Goal: Information Seeking & Learning: Learn about a topic

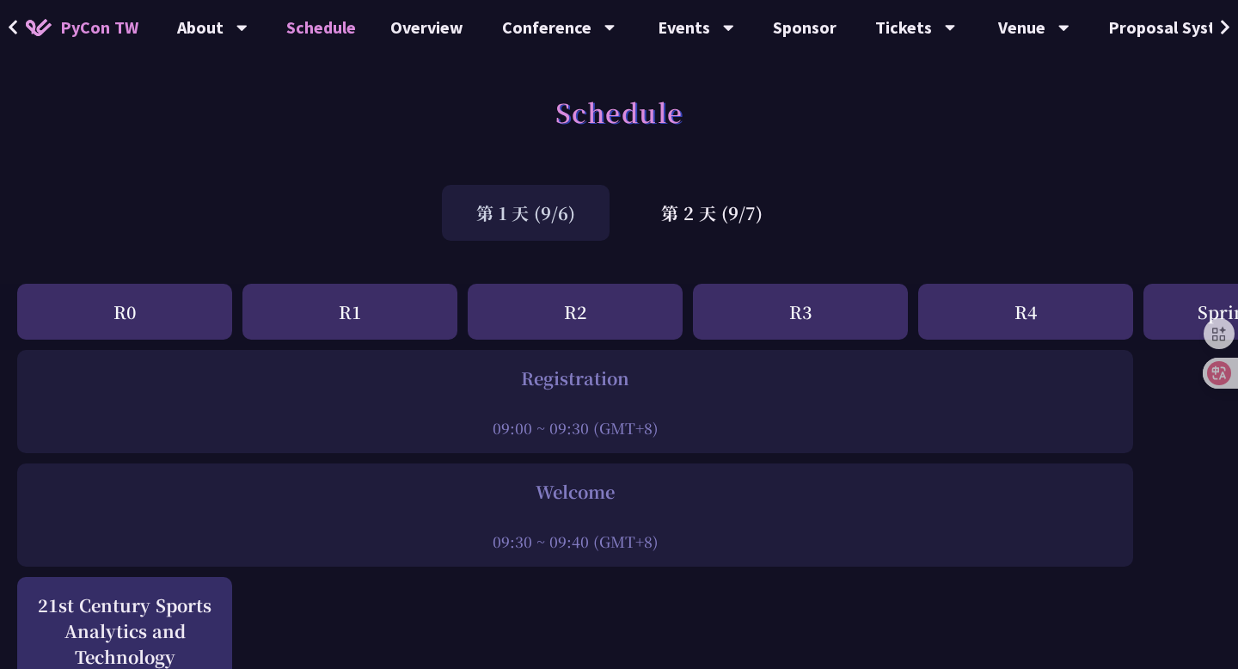
click at [1233, 28] on button at bounding box center [1226, 27] width 26 height 55
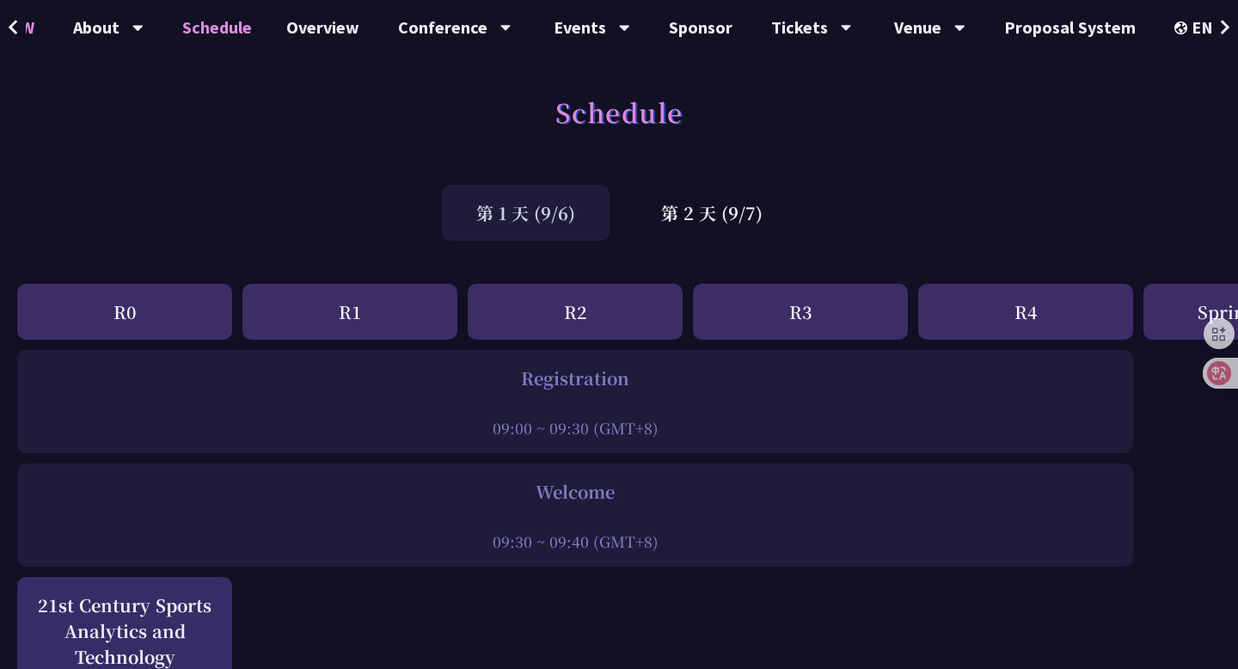
scroll to position [0, 107]
click at [1195, 31] on div "EN" at bounding box center [1203, 27] width 63 height 55
click at [1198, 136] on div "中文" at bounding box center [1203, 128] width 103 height 40
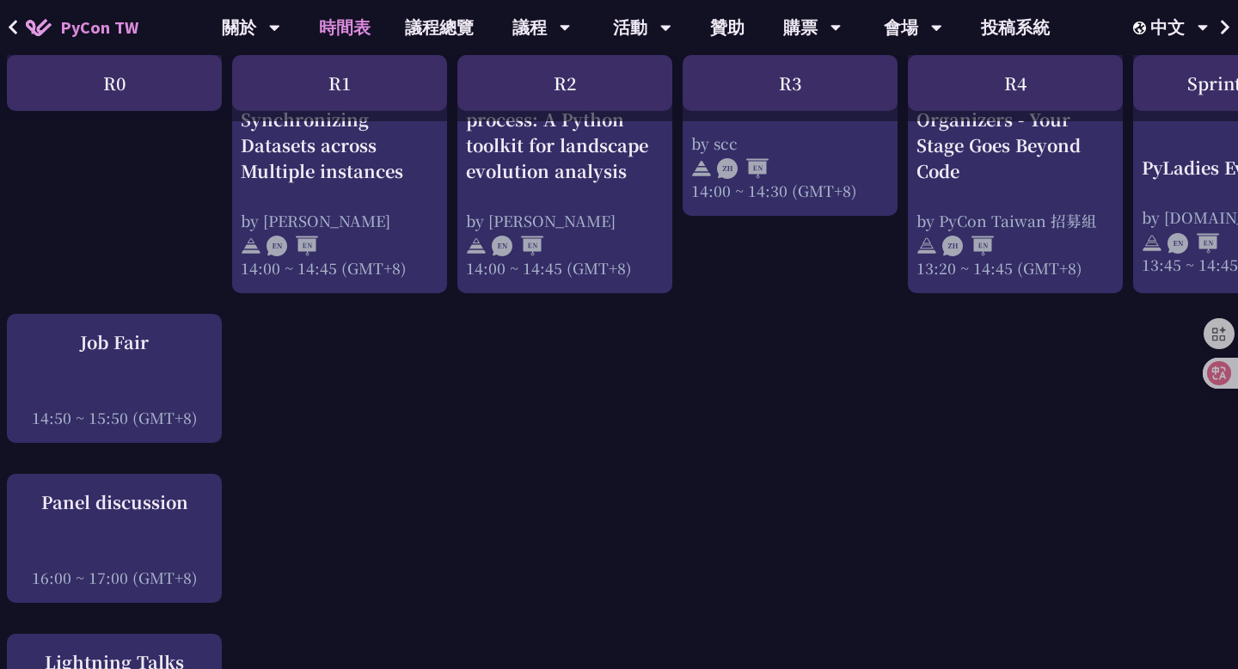
scroll to position [1859, 0]
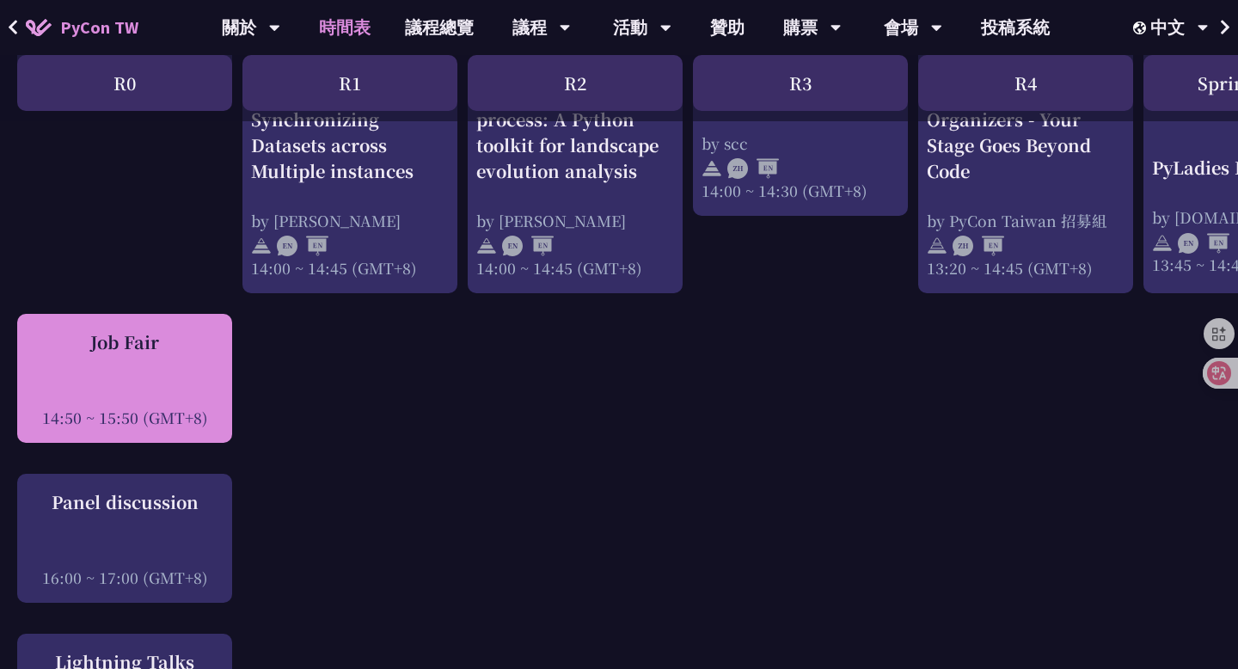
click at [145, 399] on div at bounding box center [125, 394] width 198 height 26
click at [194, 398] on div at bounding box center [125, 394] width 198 height 26
click at [164, 369] on div "Job Fair 14:50 ~ 15:50 (GMT+8)" at bounding box center [125, 378] width 198 height 99
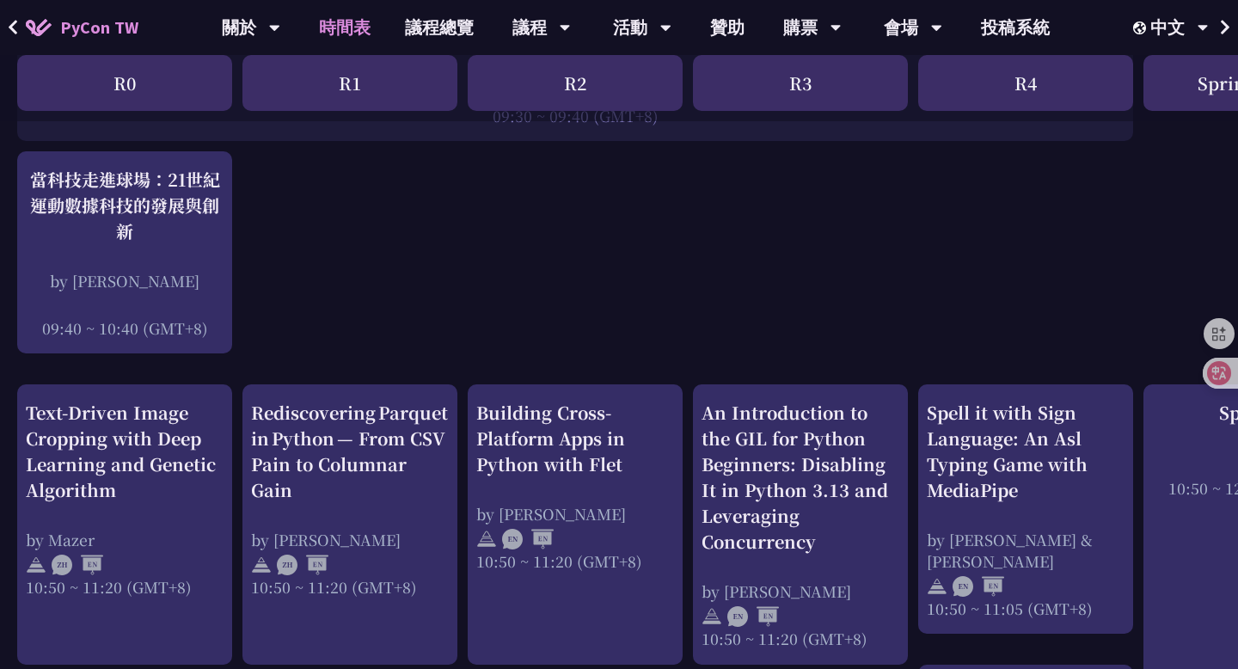
scroll to position [0, 0]
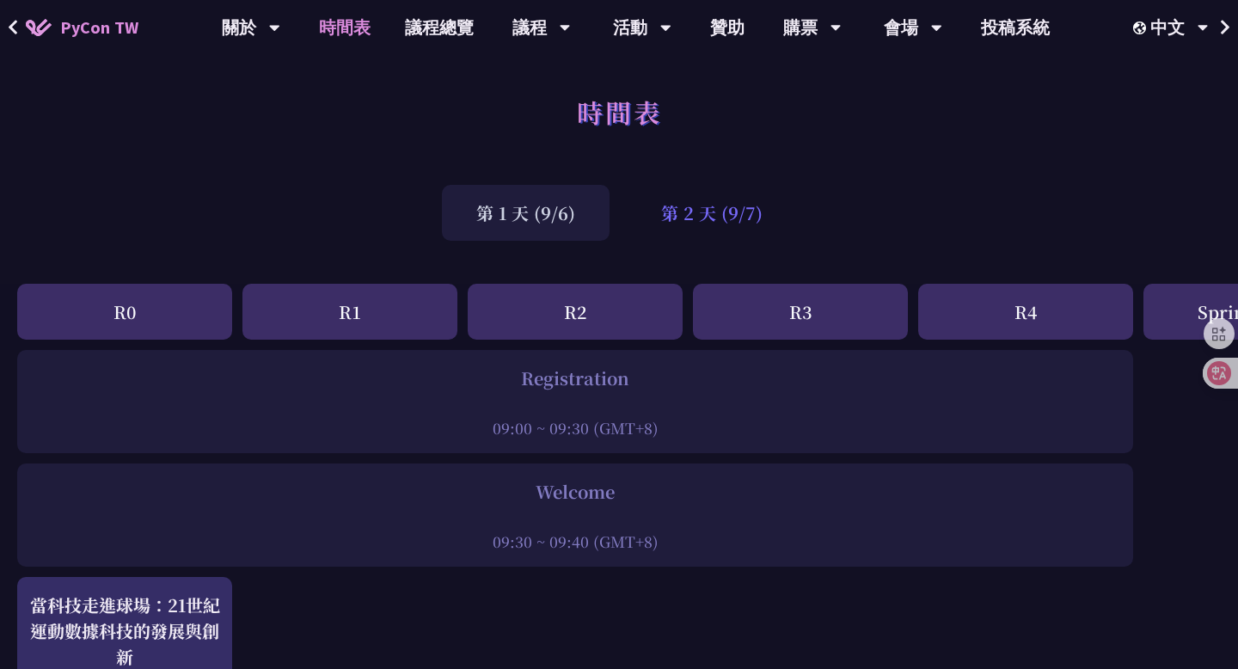
click at [713, 222] on div "第 2 天 (9/7)" at bounding box center [712, 213] width 170 height 56
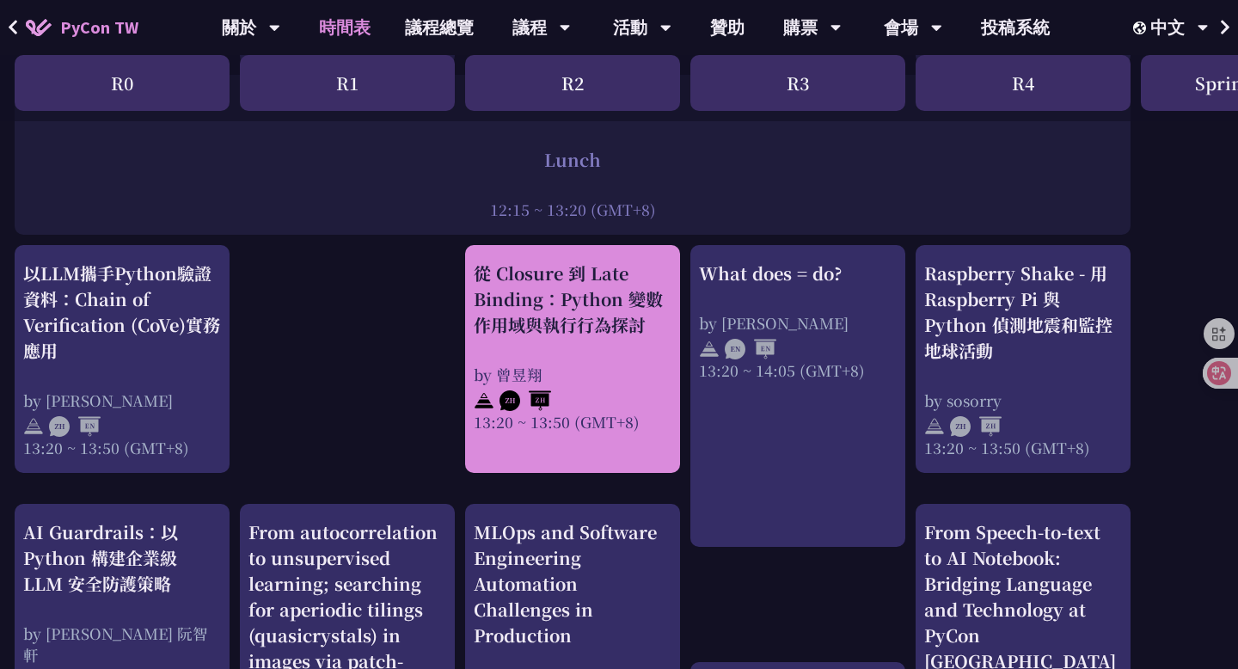
scroll to position [0, 3]
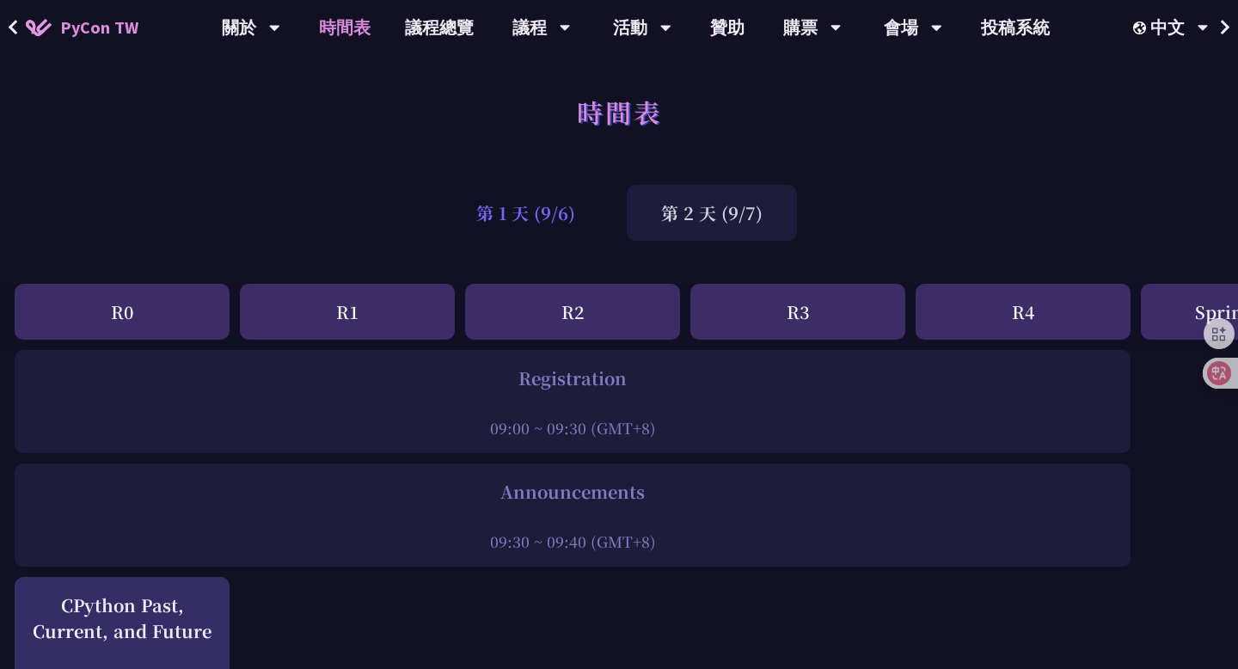
click at [525, 218] on div "第 1 天 (9/6)" at bounding box center [526, 213] width 168 height 56
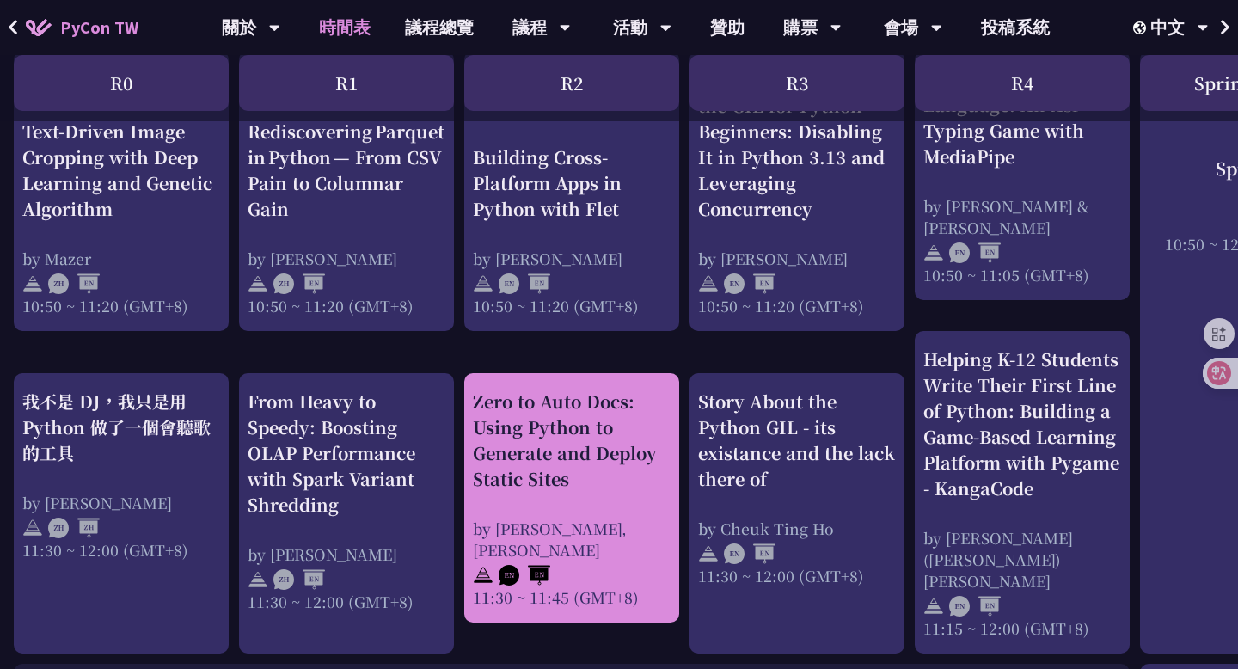
scroll to position [765, 3]
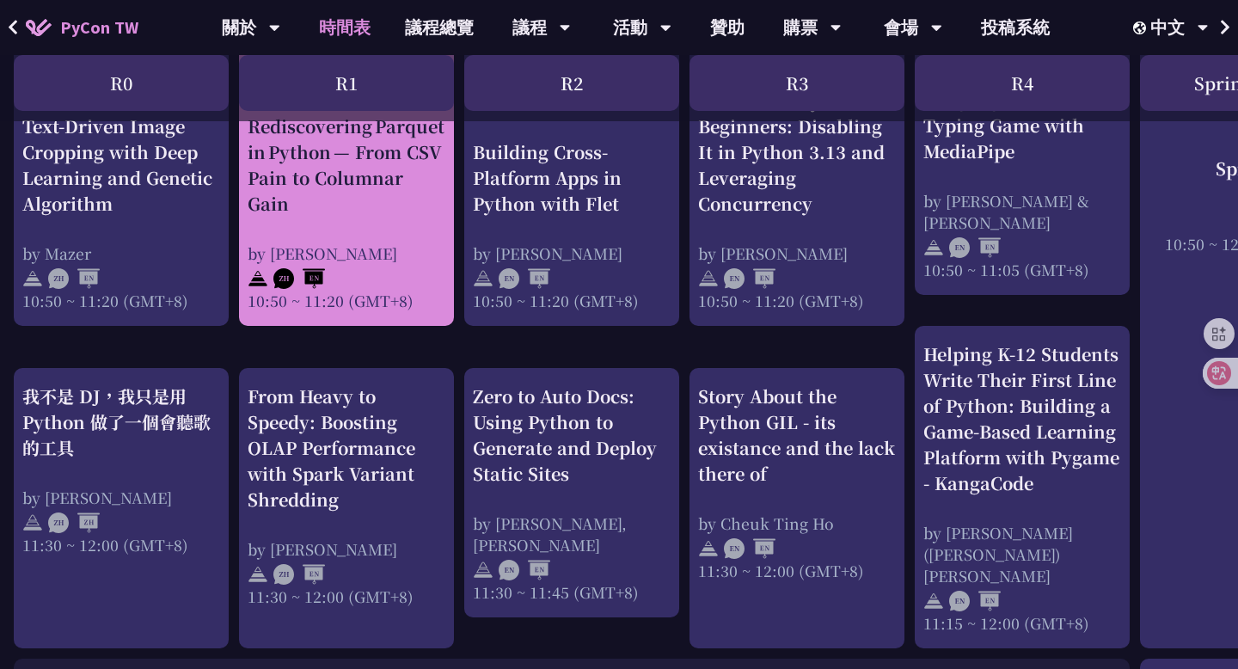
click at [395, 221] on div "Rediscovering Parquet in Python — From CSV Pain to Columnar Gain by Josix 10:50…" at bounding box center [347, 213] width 198 height 198
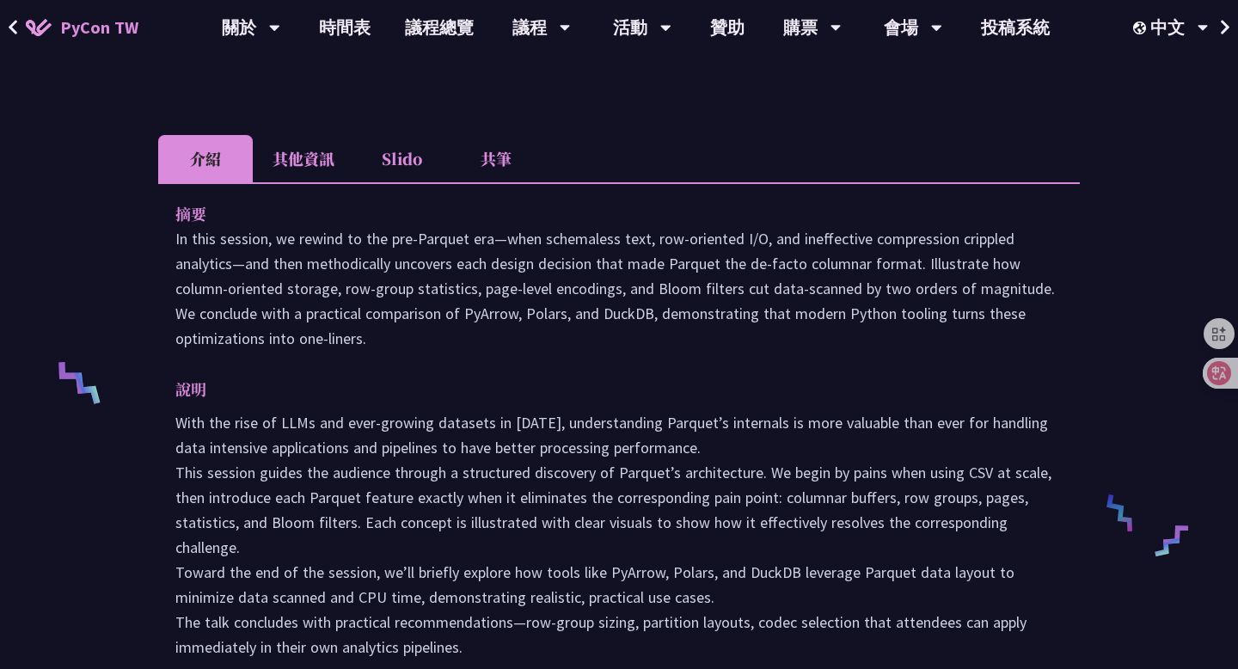
scroll to position [510, 0]
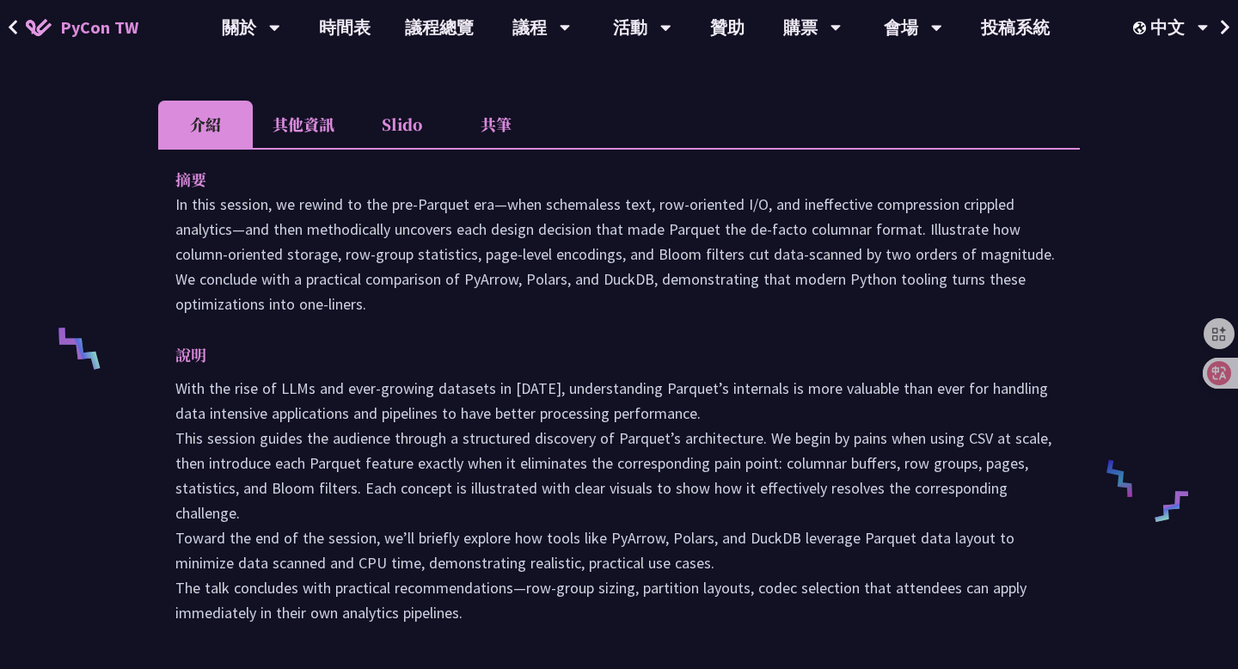
drag, startPoint x: 491, startPoint y: 623, endPoint x: 141, endPoint y: 193, distance: 554.5
click at [141, 193] on div "Rediscovering Parquet in Python — From CSV Pain to Columnar Gain Josix engineer…" at bounding box center [619, 384] width 1238 height 1789
copy div "摘要 In this session, we rewind to the pre‑Parquet era—when schemaless text, row‑…"
click at [847, 316] on p "In this session, we rewind to the pre‑Parquet era—when schemaless text, row‑ori…" at bounding box center [619, 254] width 888 height 125
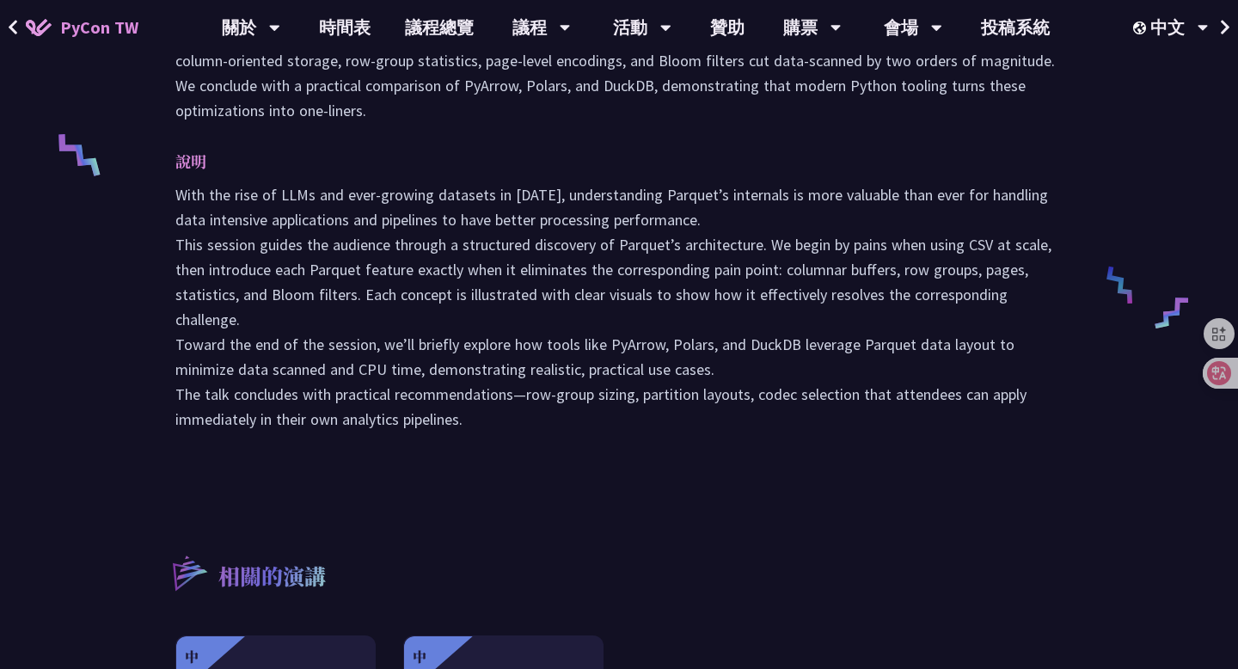
scroll to position [737, 0]
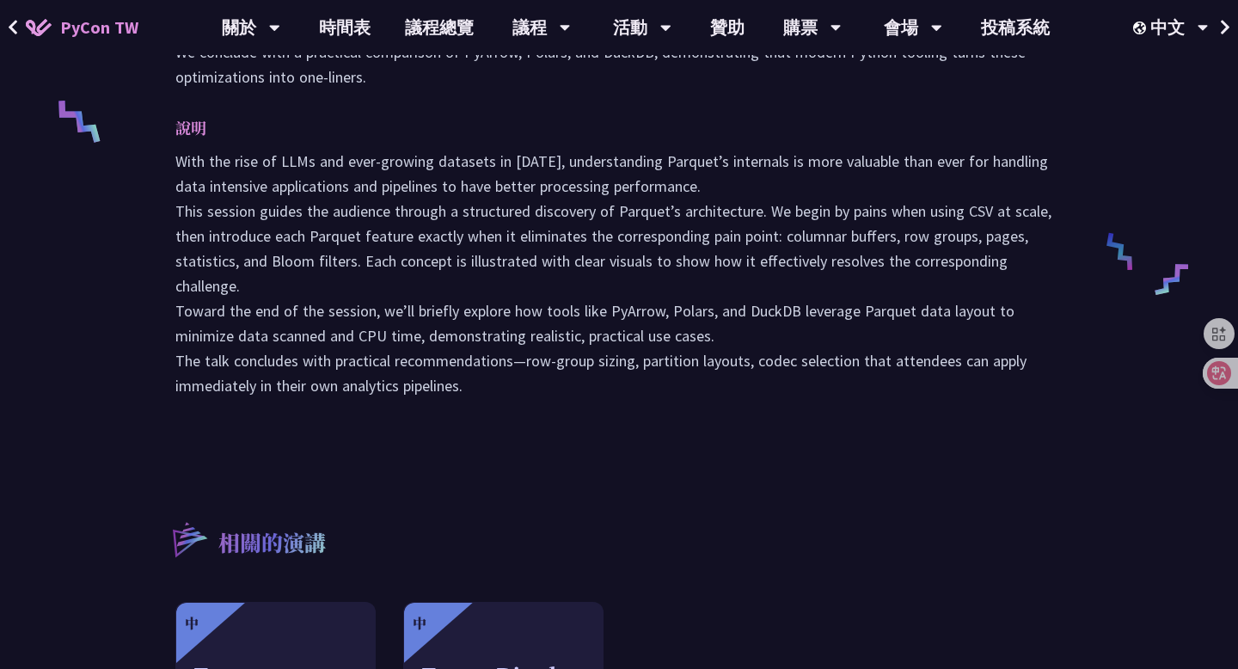
drag, startPoint x: 223, startPoint y: 95, endPoint x: 476, endPoint y: 413, distance: 406.3
click at [476, 413] on div "Rediscovering Parquet in Python — From CSV Pain to Columnar Gain Josix engineer…" at bounding box center [619, 157] width 922 height 1617
copy div "Rediscovering Parquet in Python — From CSV Pain to Columnar Gain Josix engineer…"
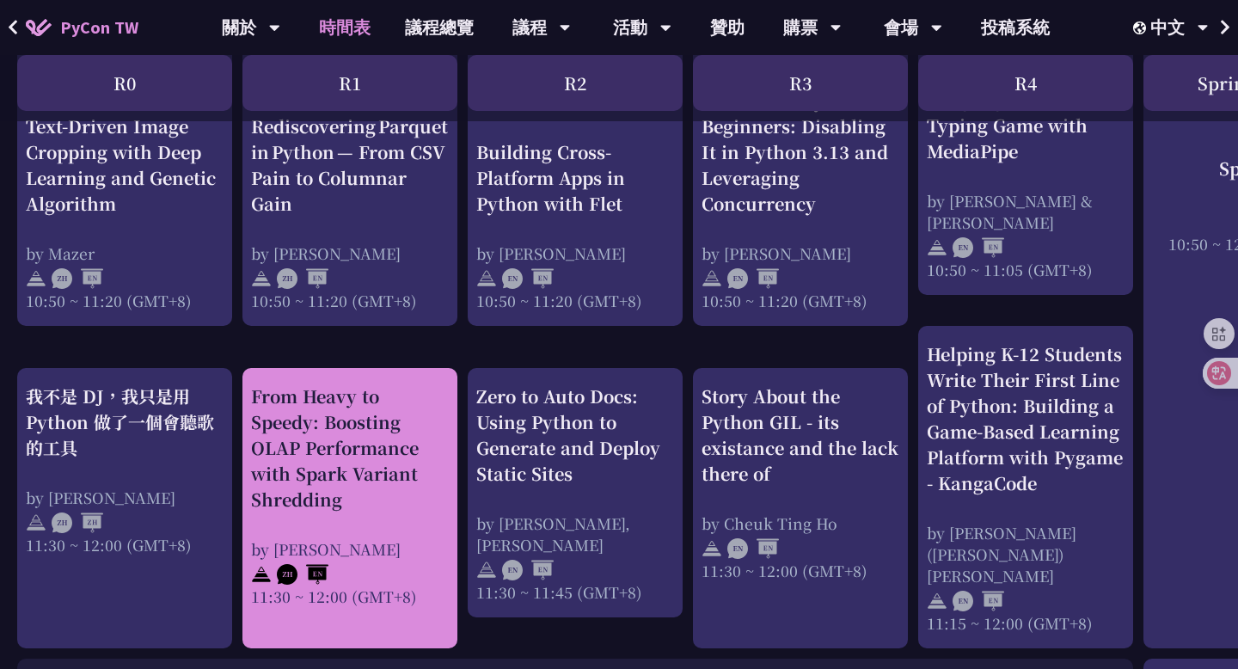
click at [372, 472] on div "From Heavy to Speedy: Boosting OLAP Performance with Spark Variant Shredding" at bounding box center [350, 448] width 198 height 129
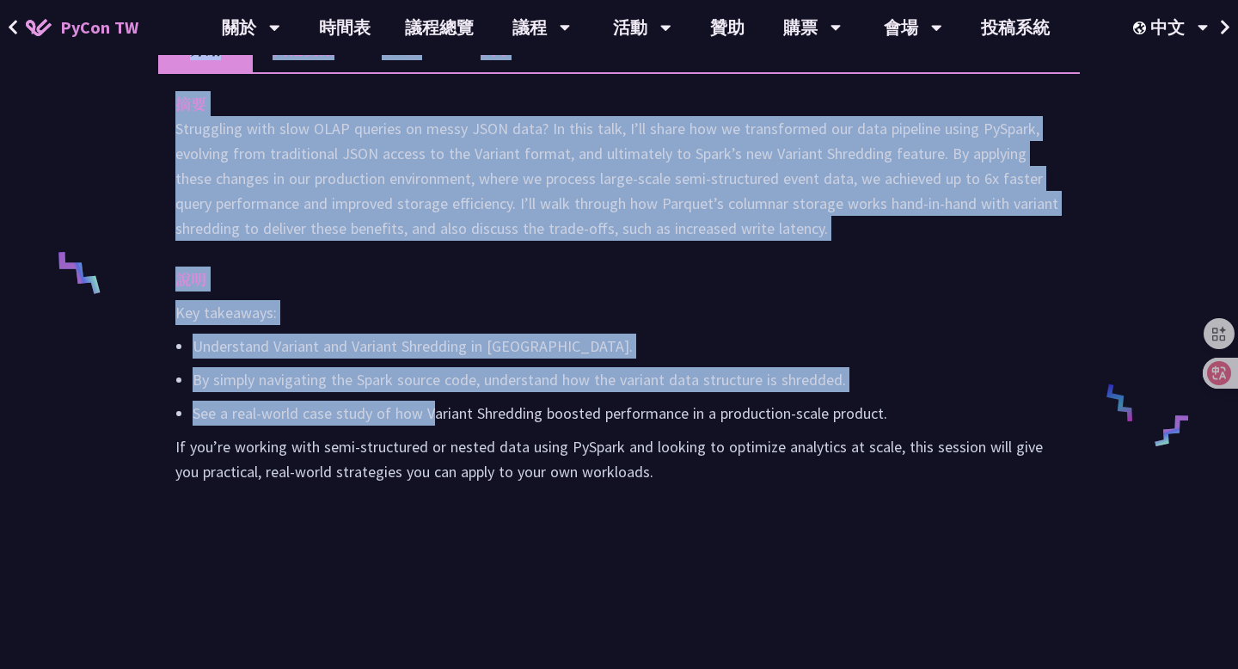
scroll to position [682, 0]
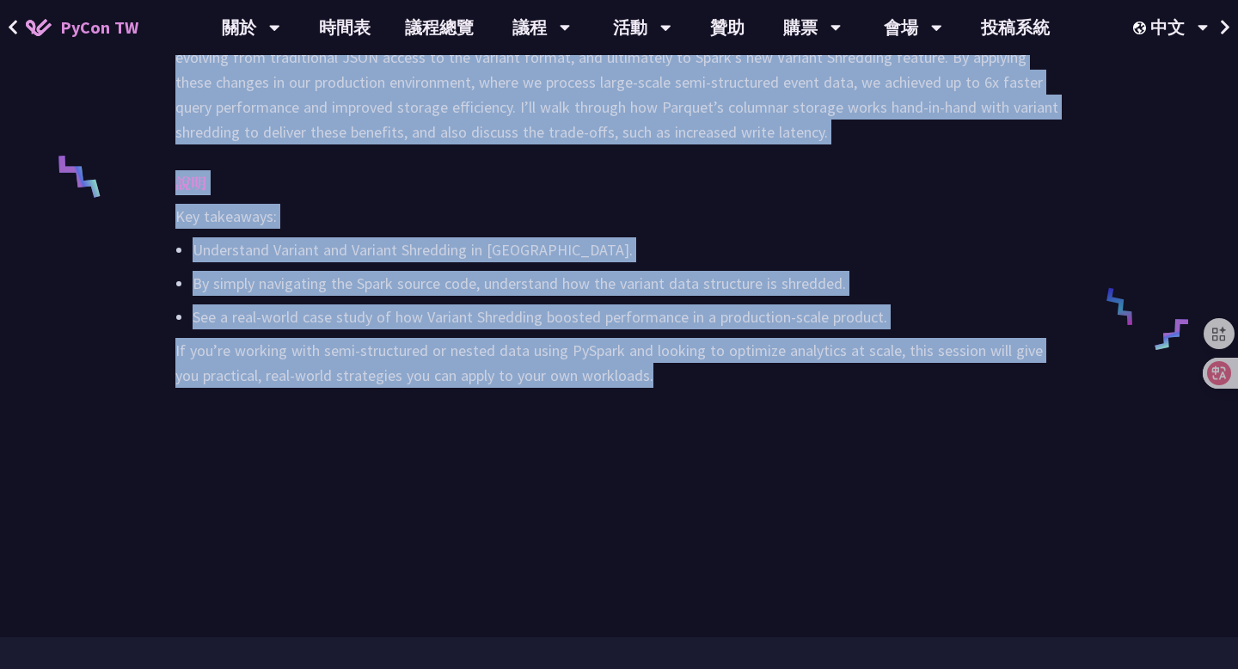
drag, startPoint x: 188, startPoint y: 172, endPoint x: 641, endPoint y: 415, distance: 513.3
copy div "From Heavy to Speedy: Boosting OLAP Performance with Spark Variant Shredding We…"
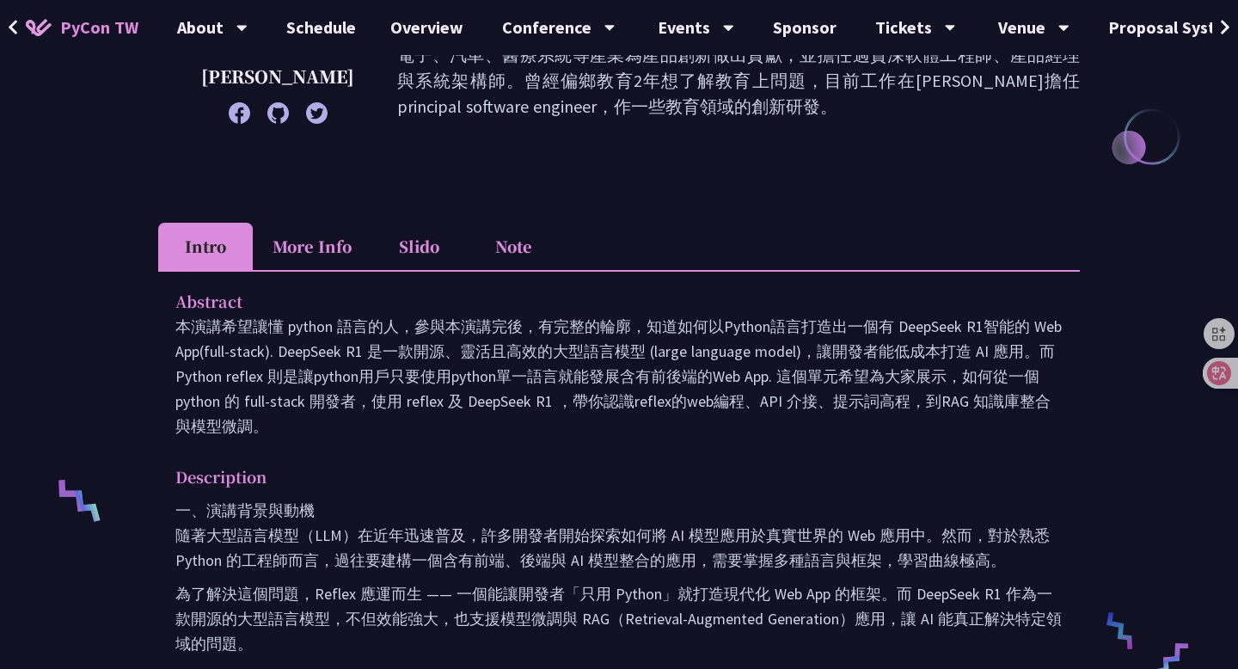
scroll to position [452, 0]
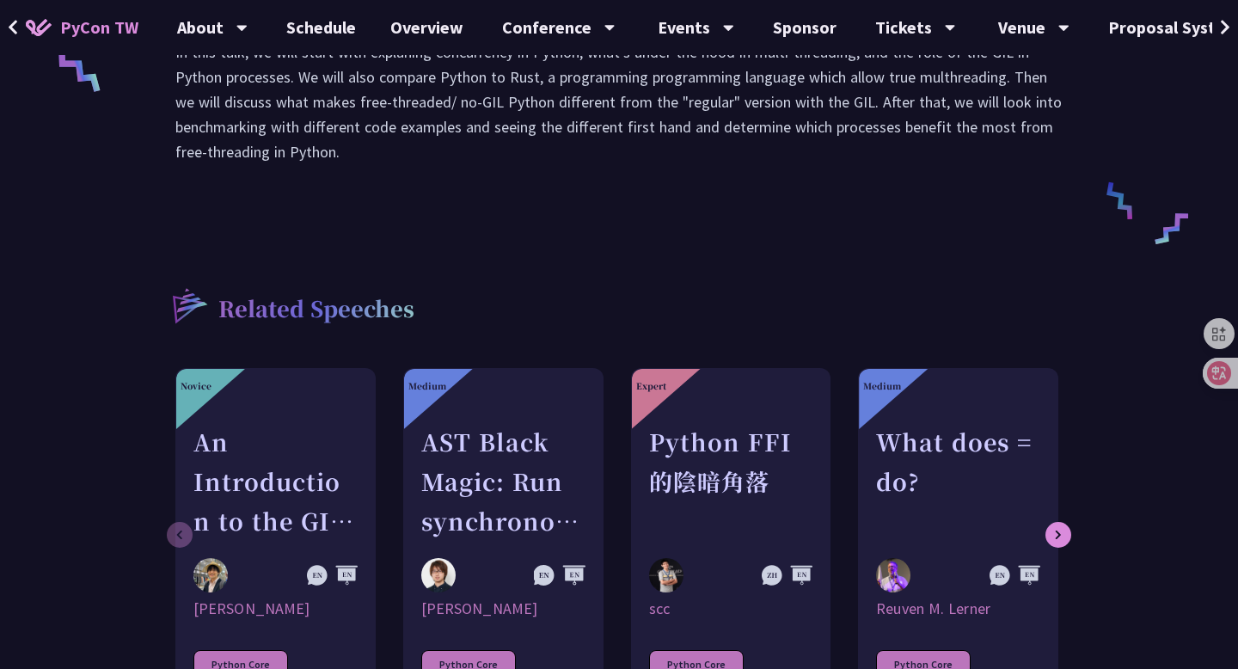
scroll to position [435, 0]
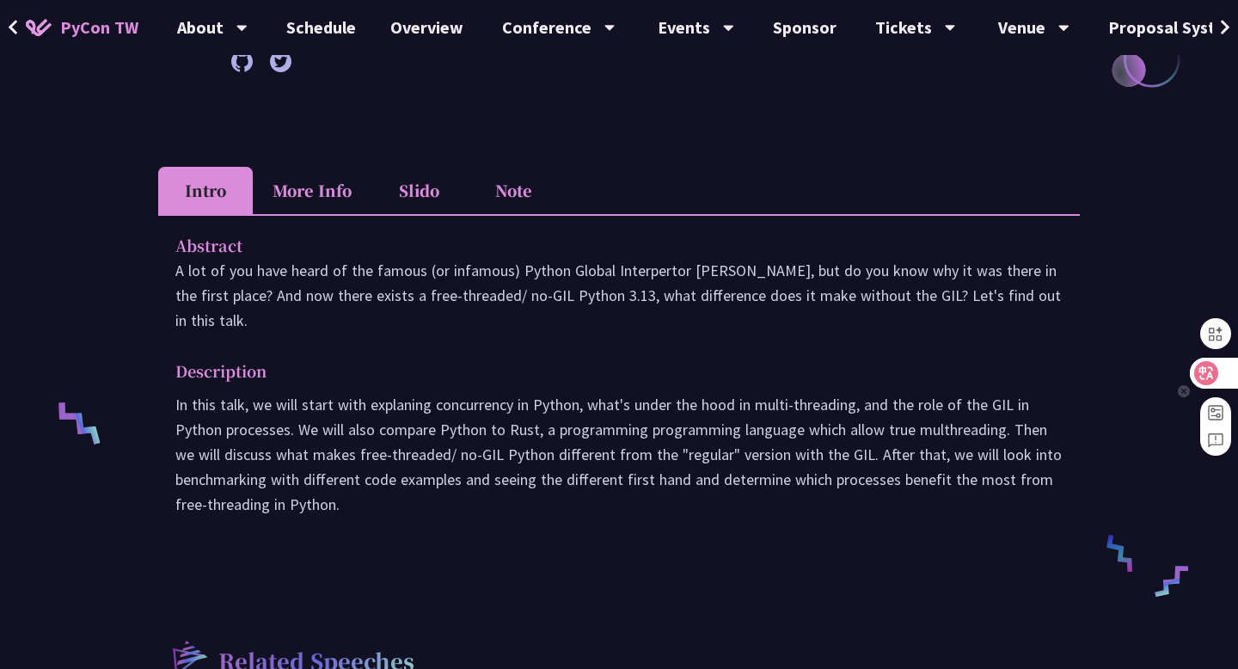
click at [1207, 377] on icon at bounding box center [1207, 373] width 15 height 14
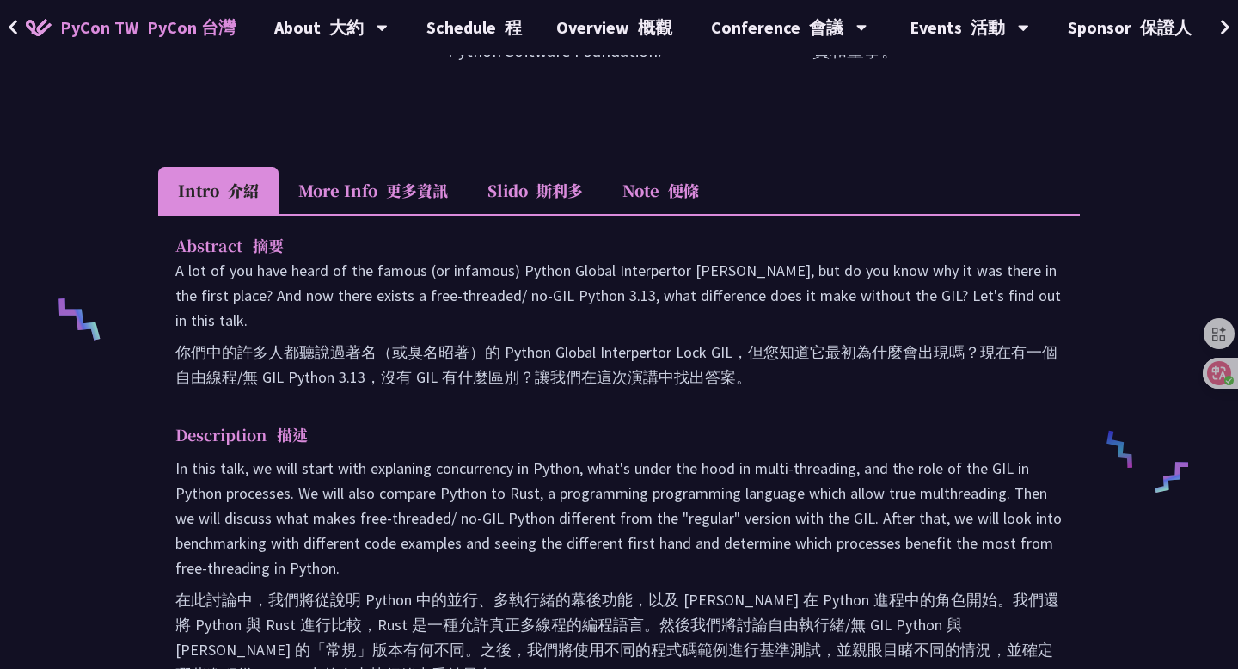
scroll to position [543, 0]
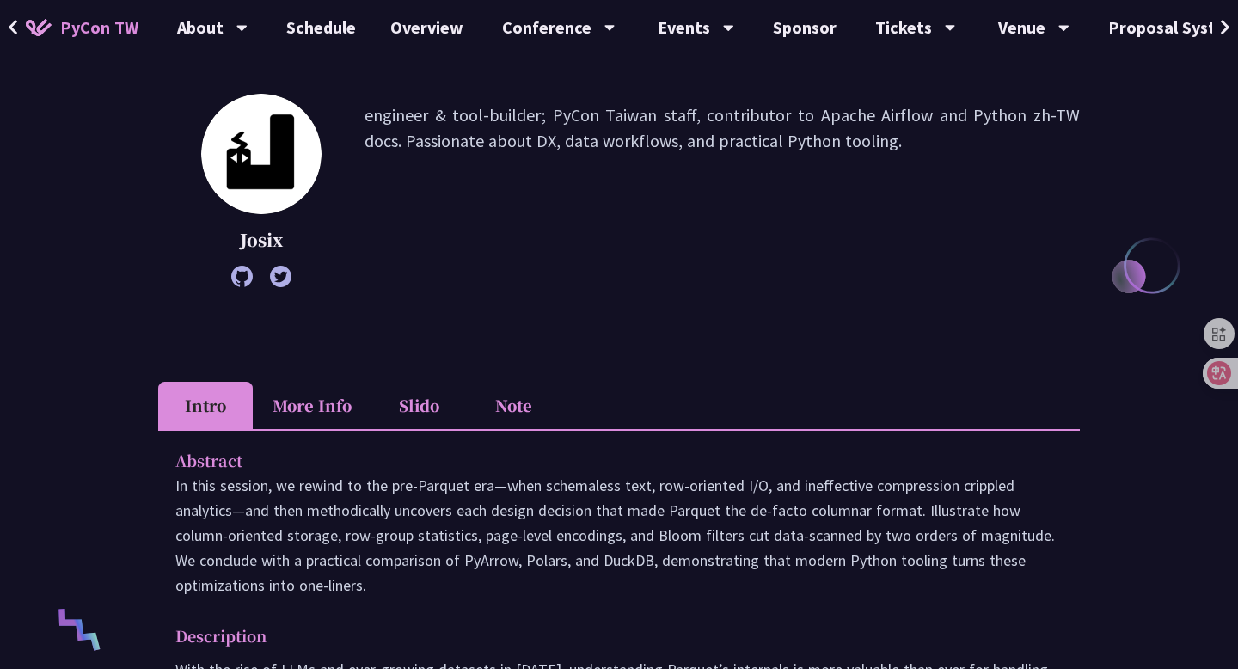
scroll to position [305, 0]
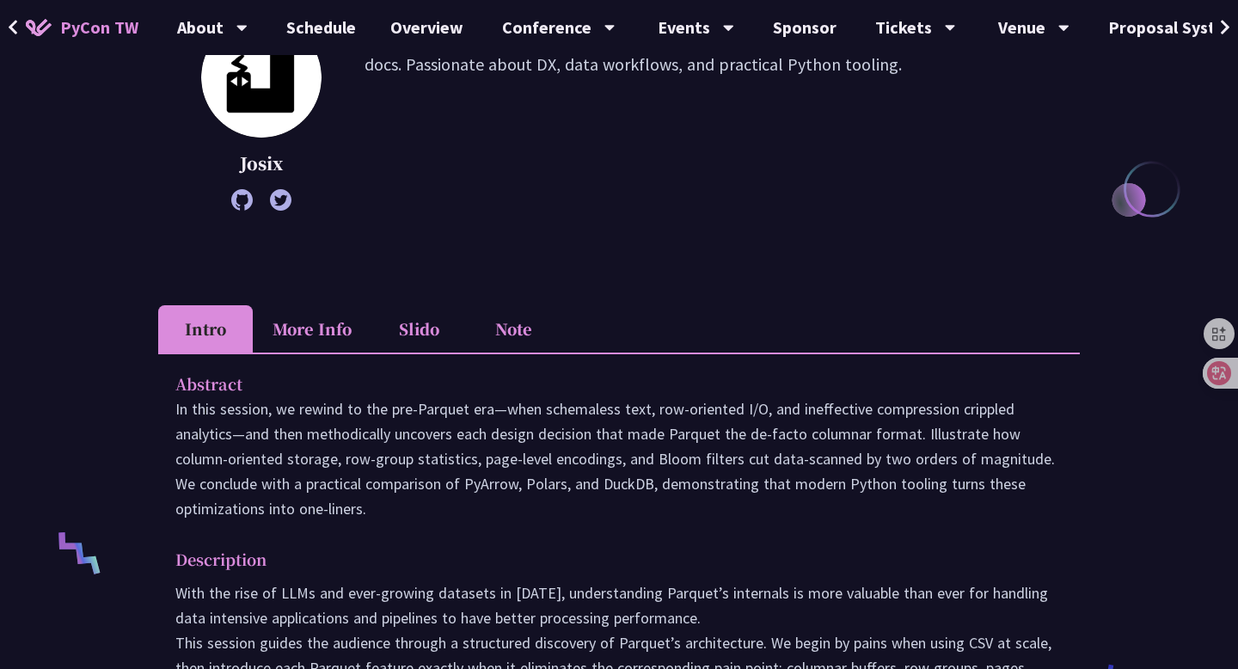
click at [266, 170] on p "Josix" at bounding box center [261, 164] width 120 height 26
copy p "Josix"
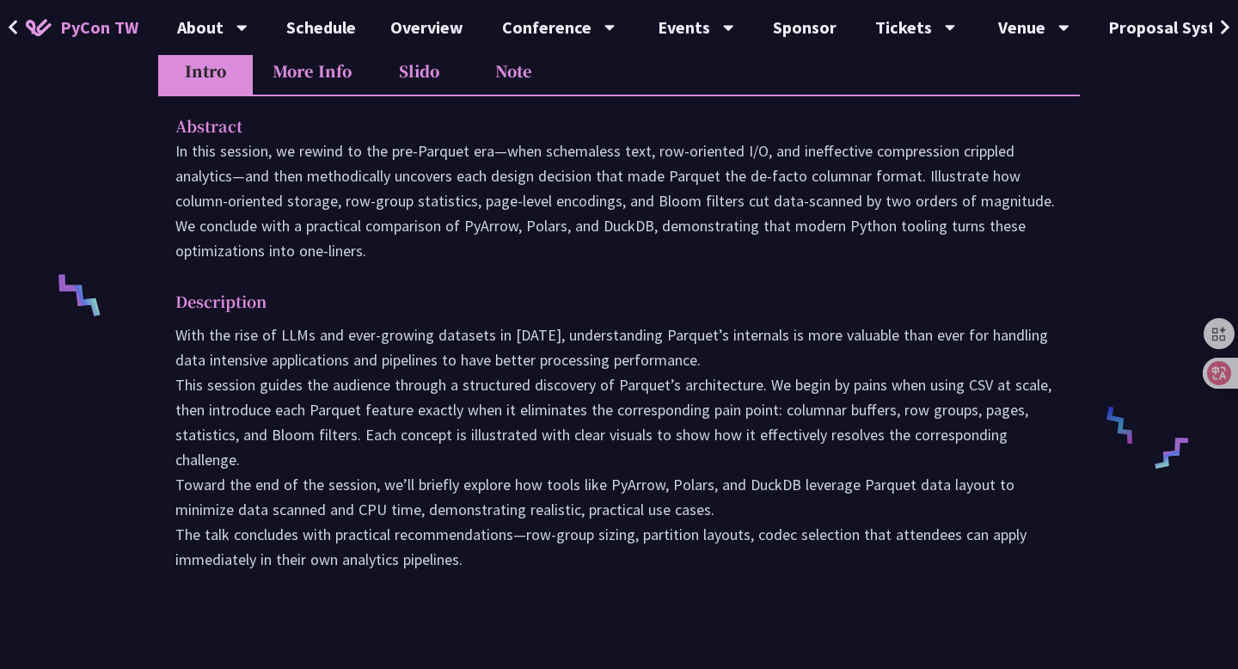
scroll to position [564, 0]
click at [1238, 383] on div at bounding box center [1214, 373] width 48 height 31
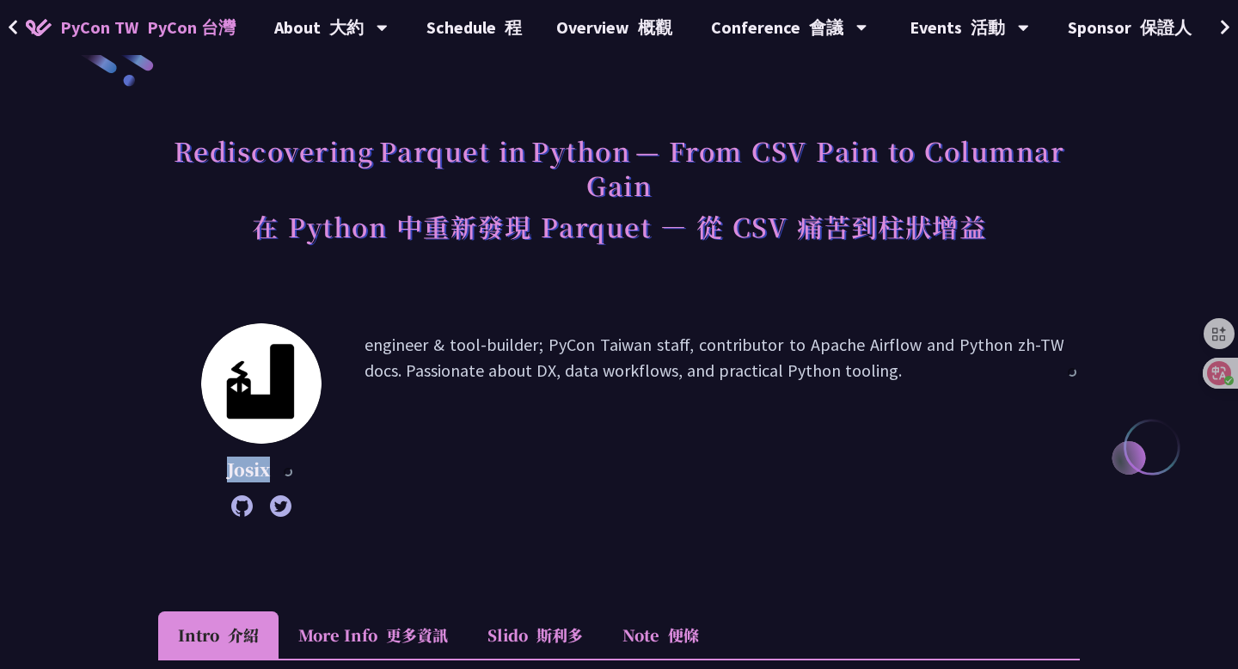
scroll to position [0, 0]
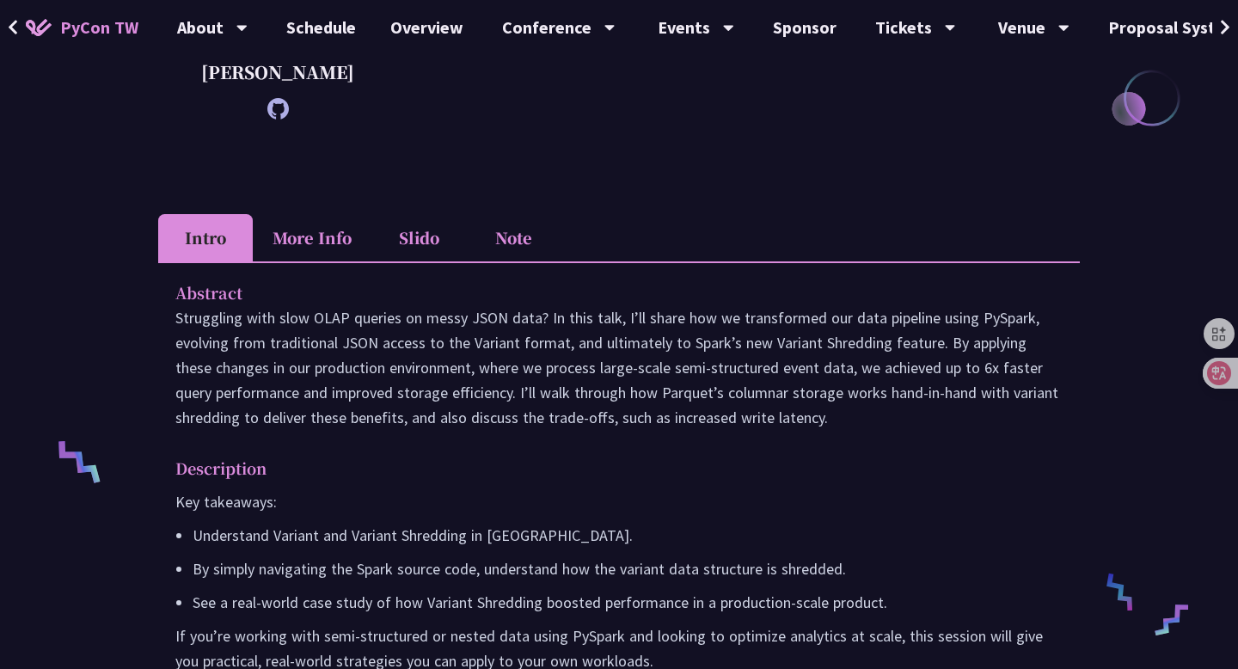
scroll to position [401, 0]
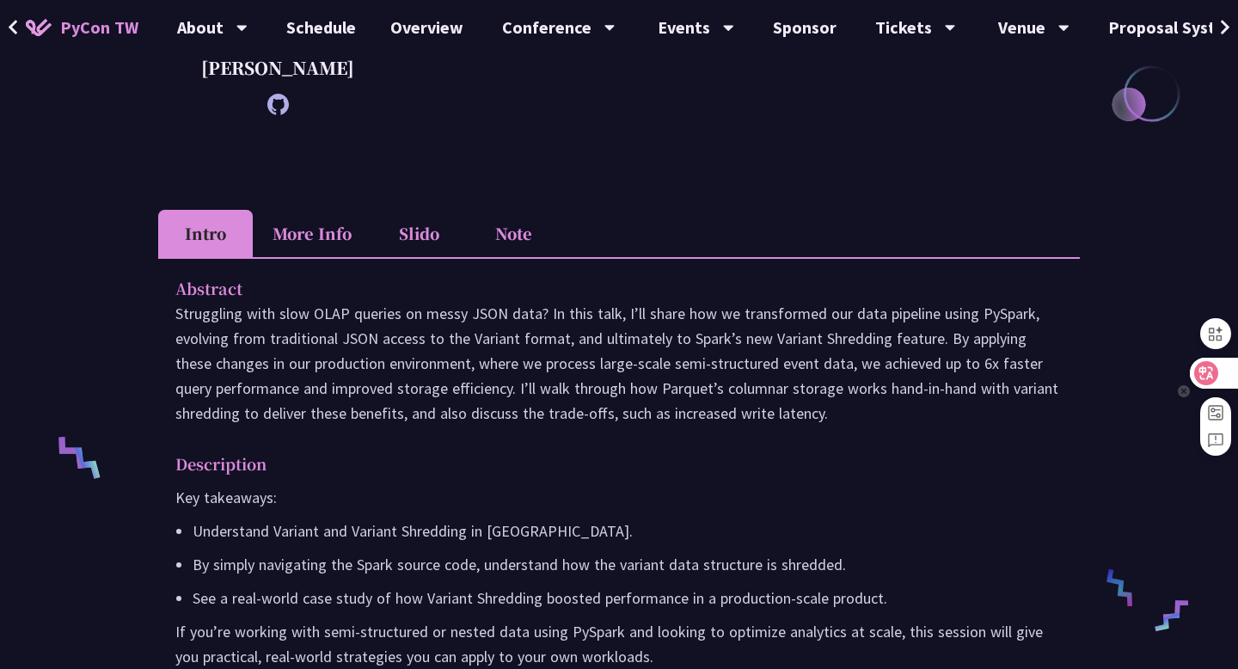
click at [1226, 363] on div at bounding box center [1213, 373] width 46 height 31
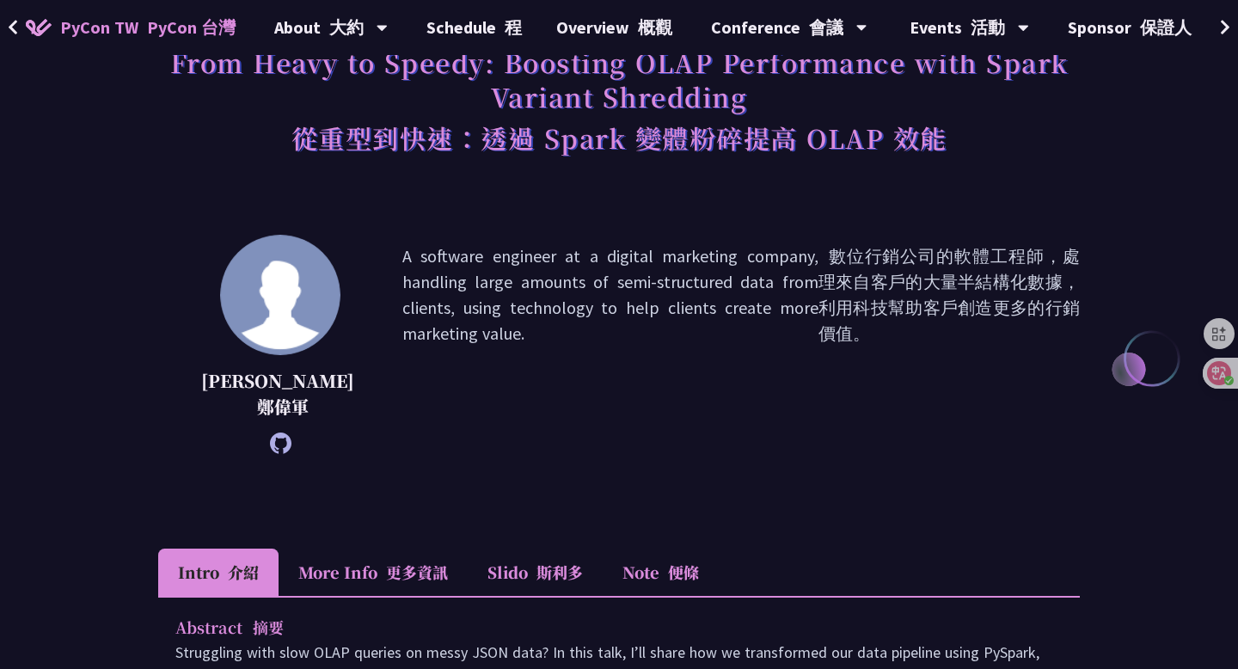
scroll to position [0, 0]
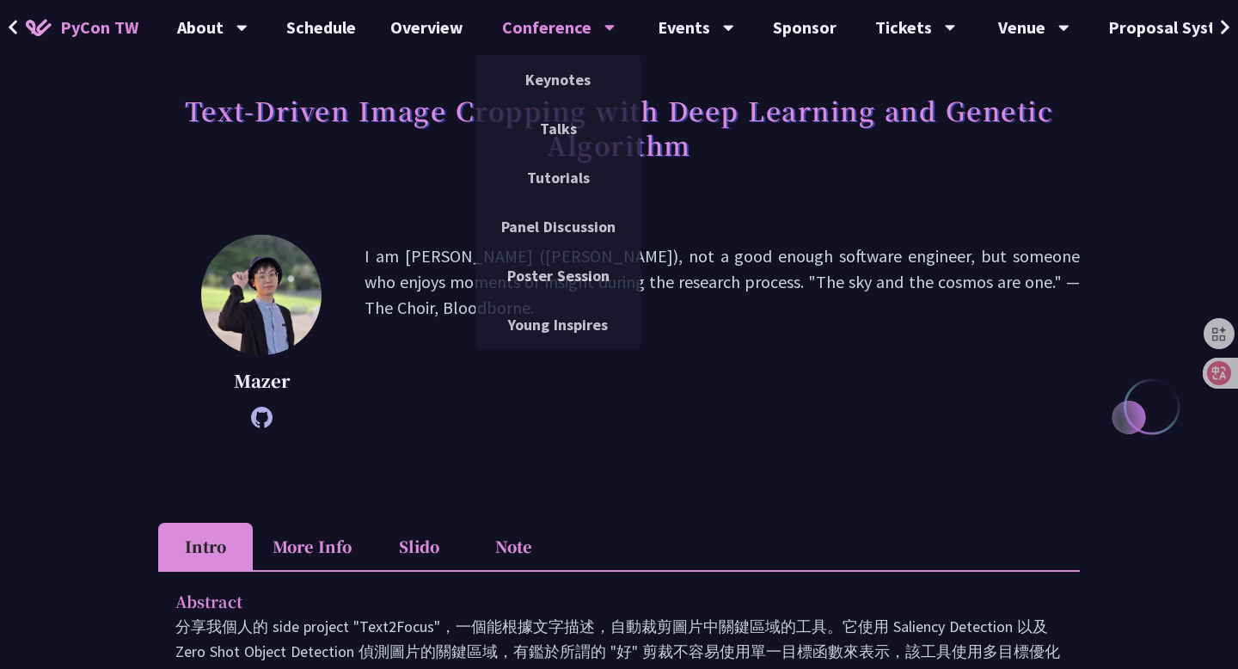
scroll to position [90, 0]
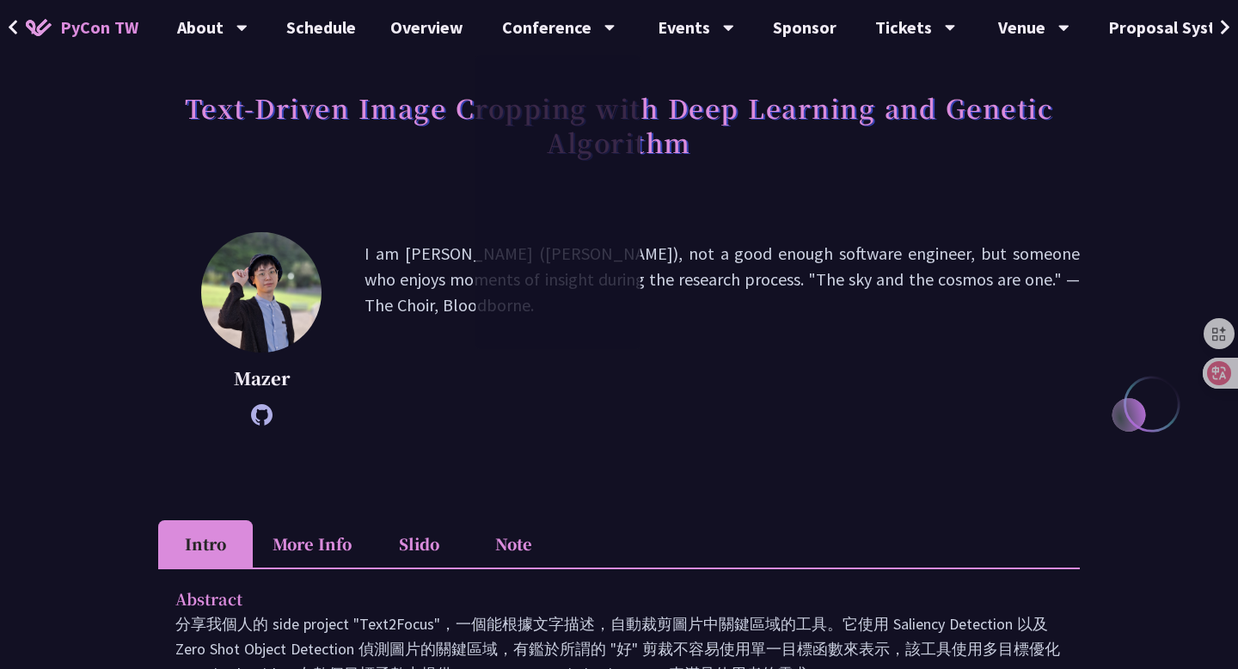
click at [783, 440] on div "Mazer I am Mazer (Ting-Yu Chen), not a good enough software engineer, but someo…" at bounding box center [619, 354] width 922 height 245
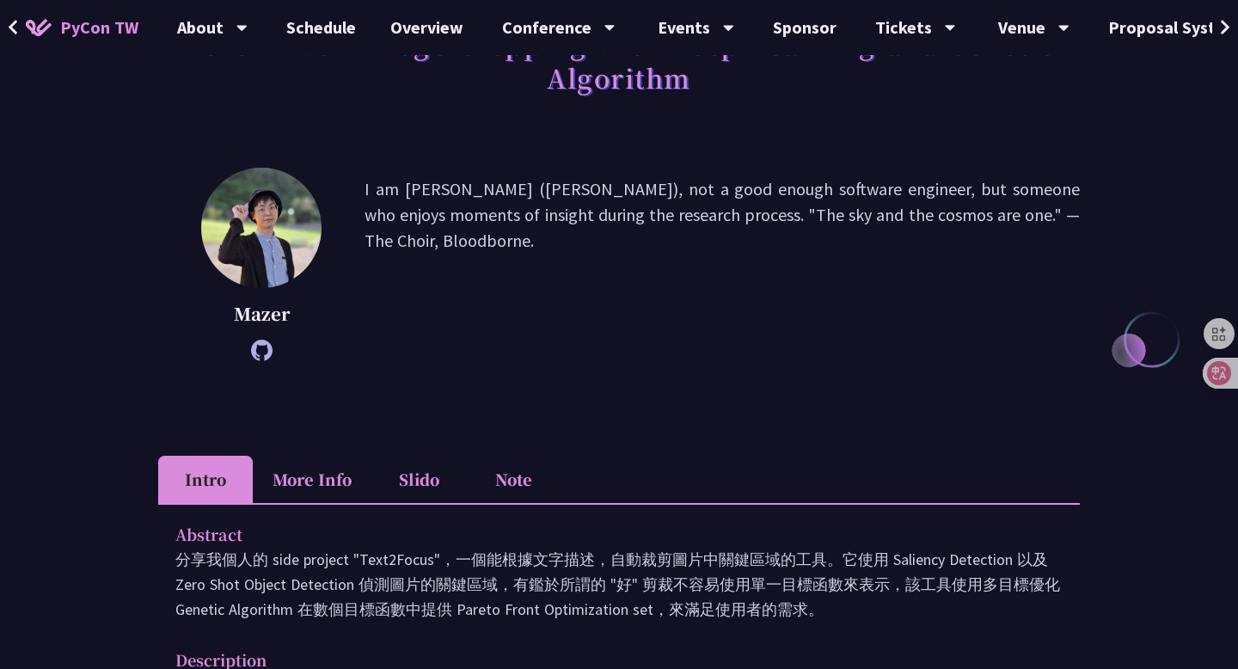
scroll to position [244, 0]
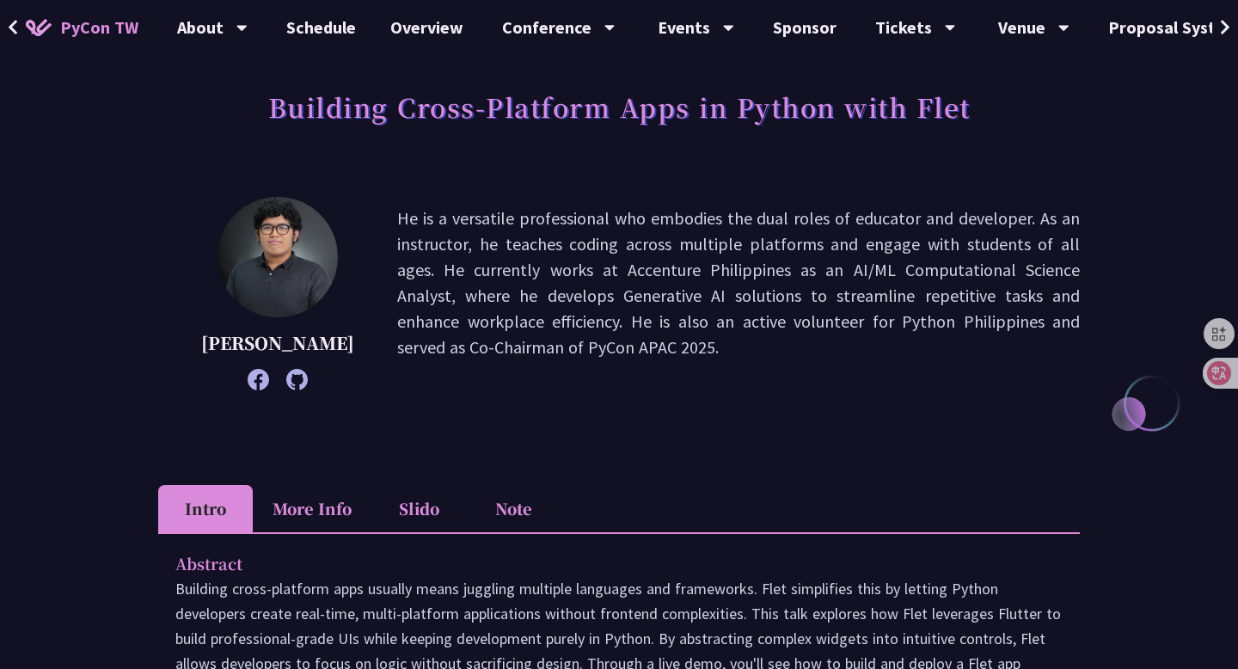
scroll to position [359, 0]
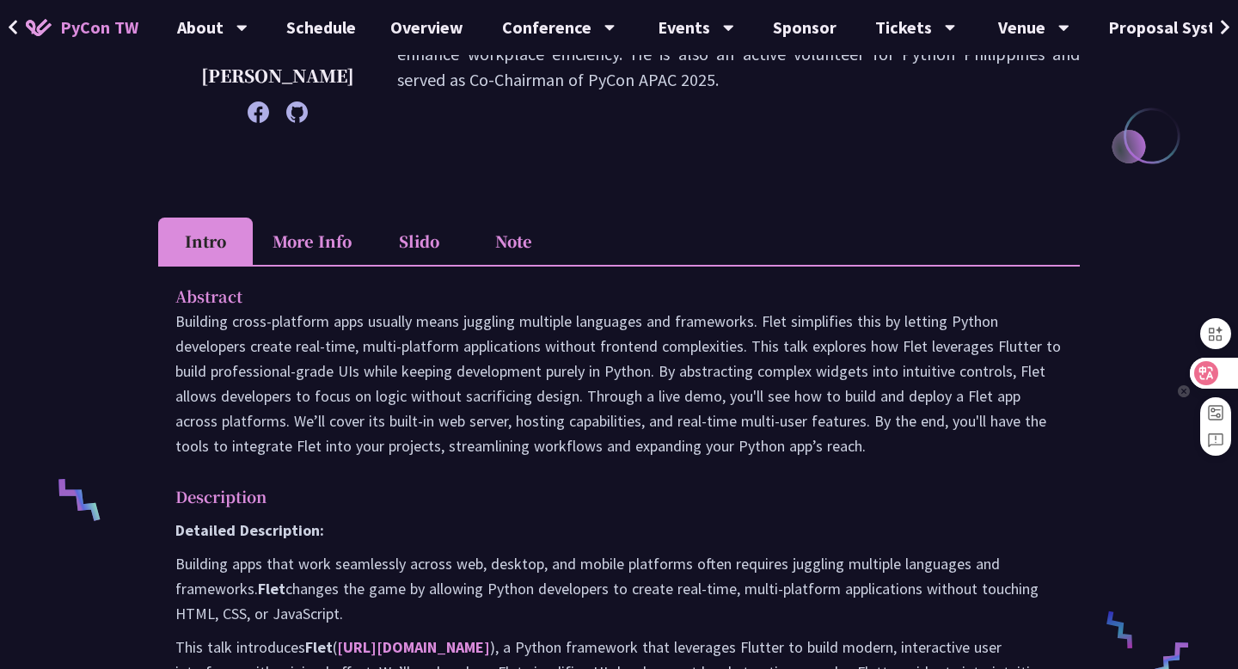
click at [1214, 374] on icon at bounding box center [1206, 373] width 17 height 17
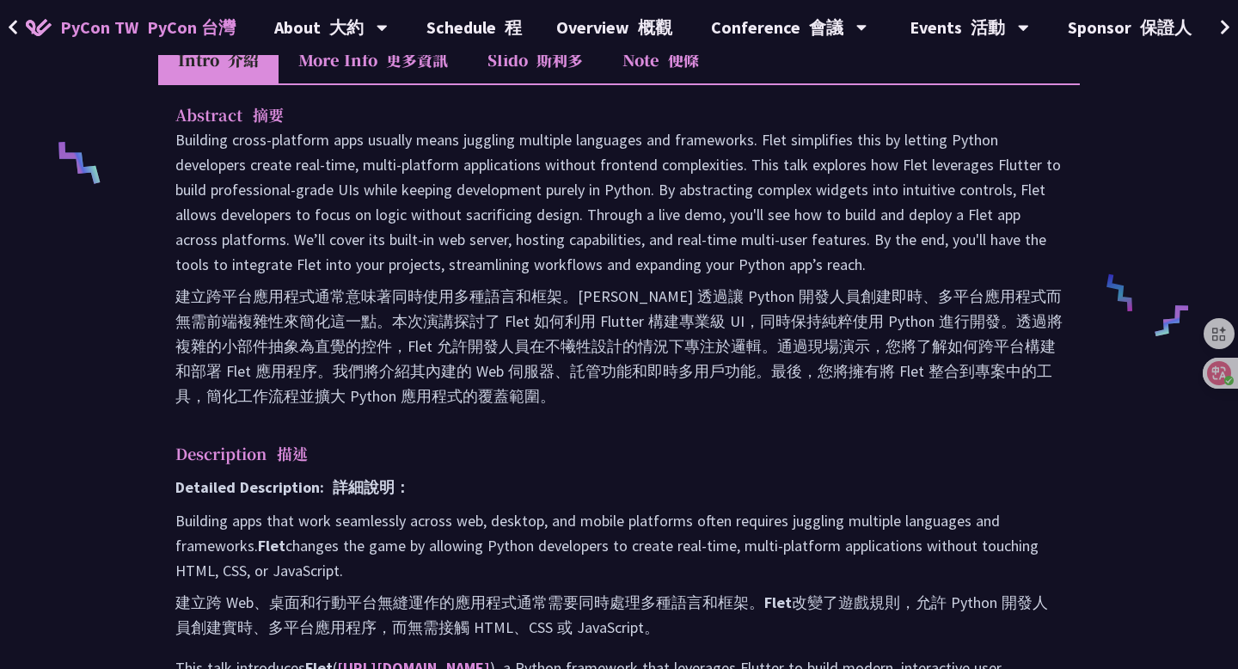
scroll to position [763, 0]
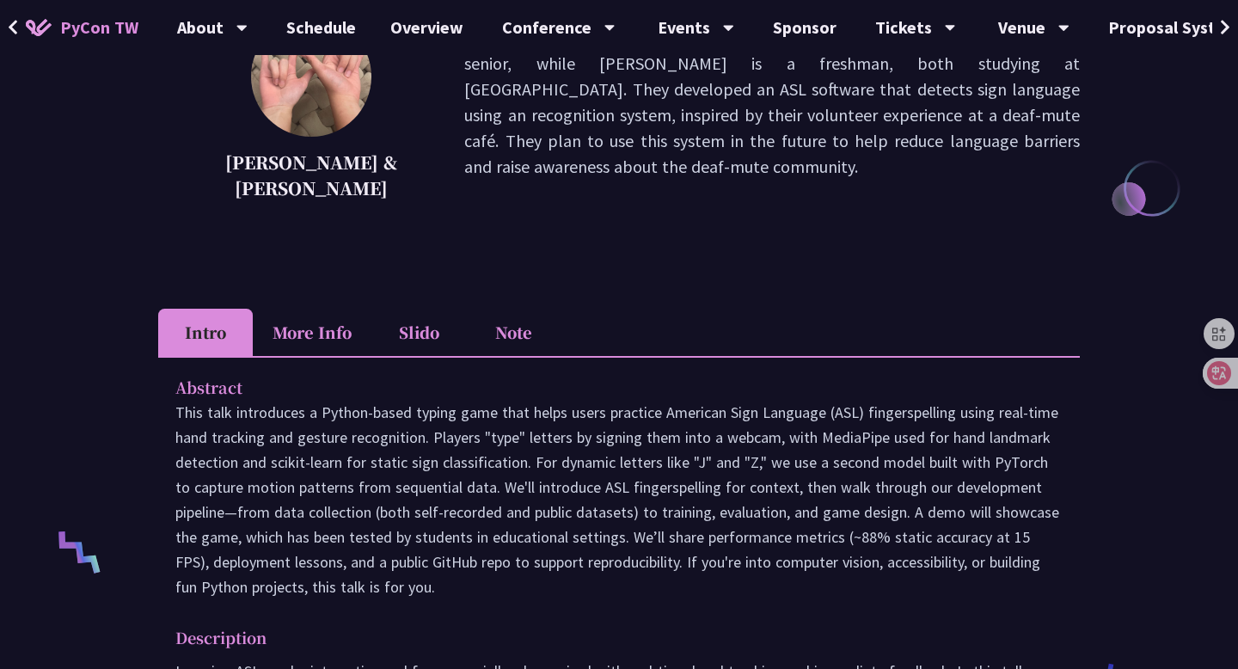
scroll to position [307, 0]
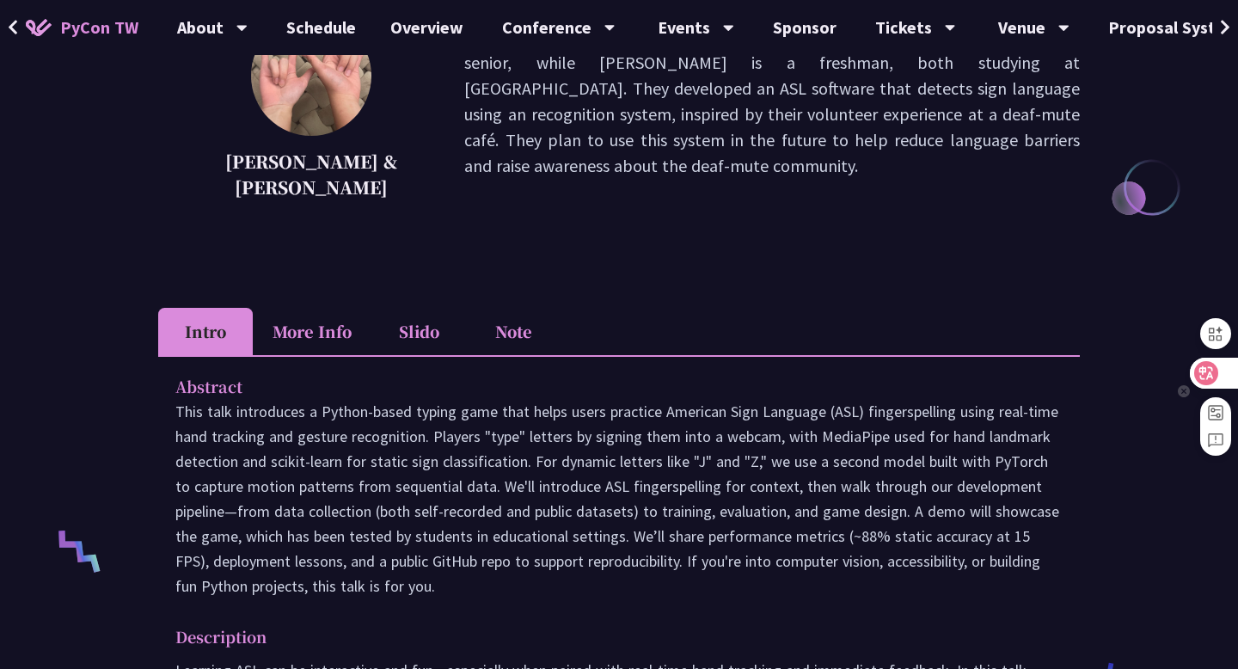
click at [1215, 371] on icon at bounding box center [1207, 373] width 24 height 24
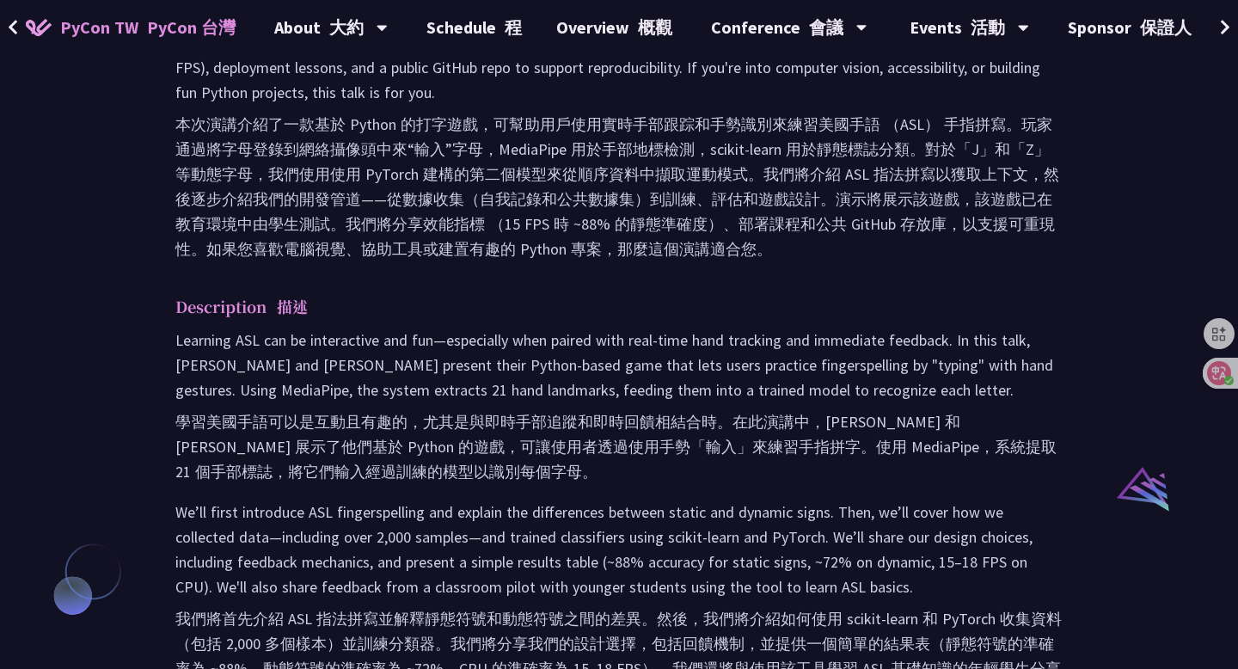
scroll to position [1040, 0]
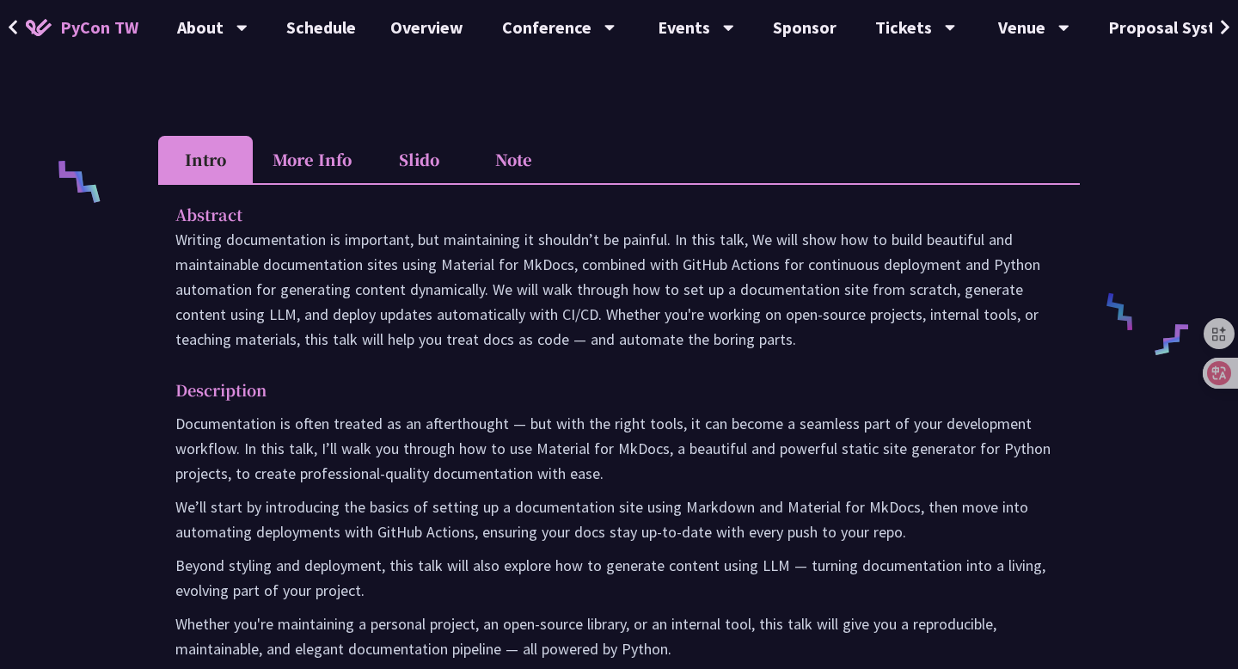
scroll to position [730, 0]
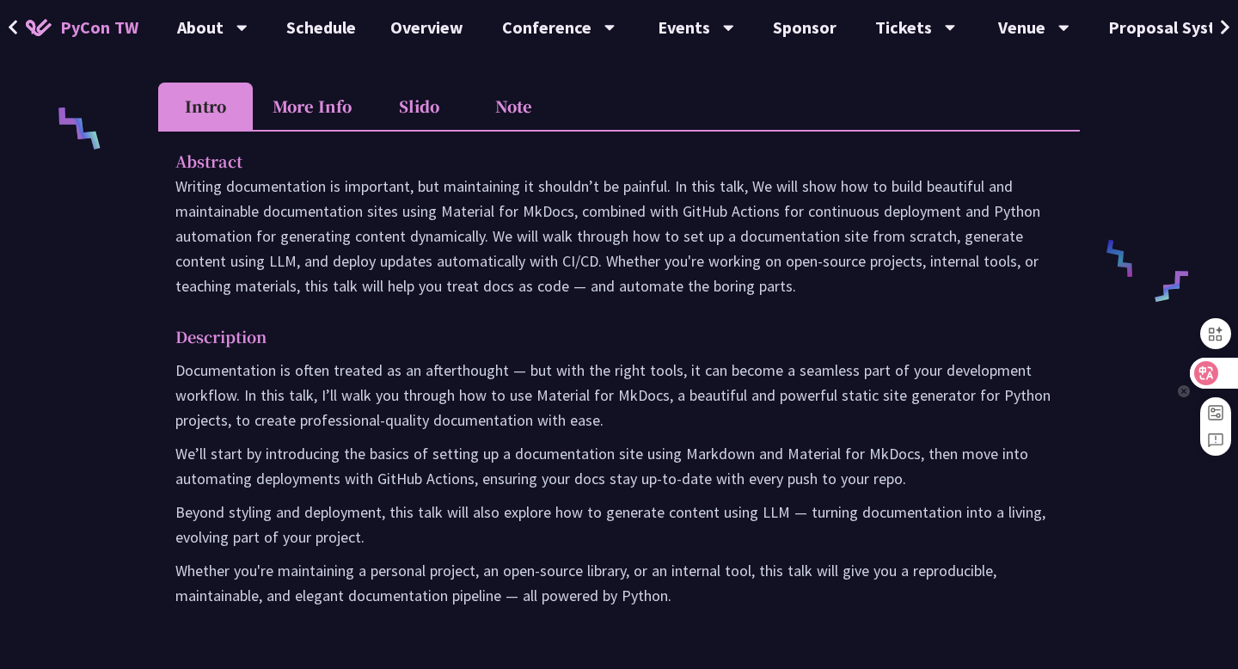
click at [1219, 383] on div at bounding box center [1213, 373] width 46 height 31
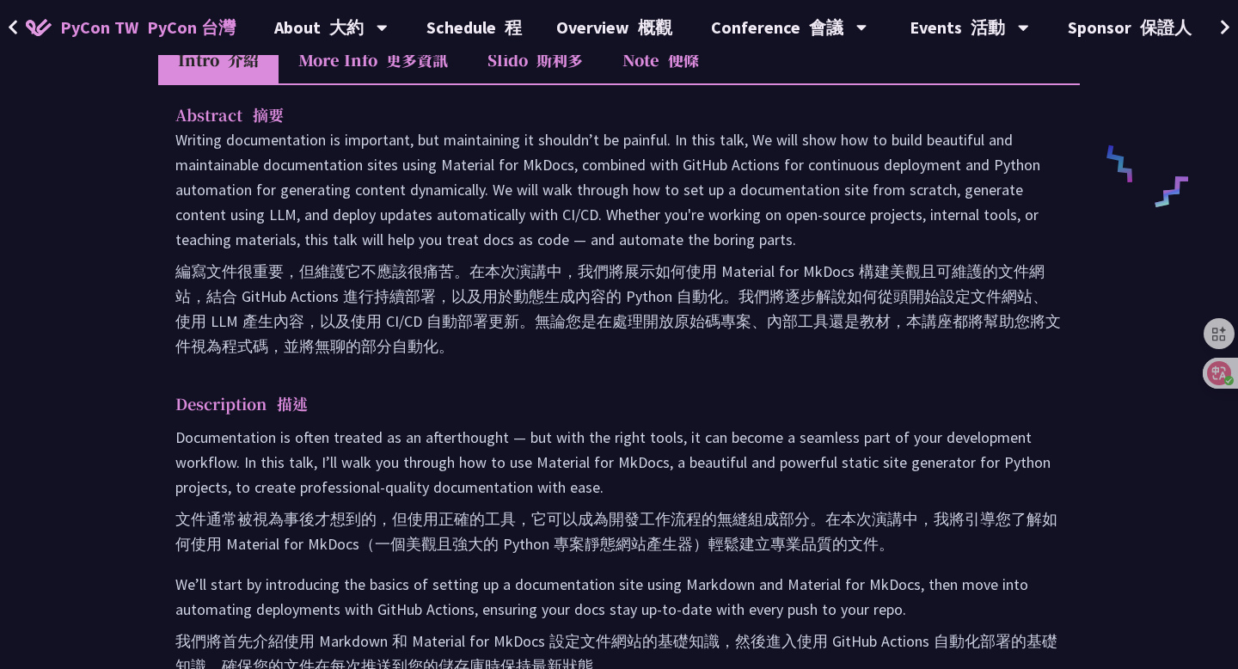
scroll to position [826, 0]
drag, startPoint x: 354, startPoint y: 540, endPoint x: 225, endPoint y: 551, distance: 129.5
click at [225, 551] on font "文件通常被視為事後才想到的，但使用正確的工具，它可以成為開發工作流程的無縫組成部分。在本次演講中，我將引導您了解如何使用 Material for MkDoc…" at bounding box center [616, 530] width 882 height 45
copy font "Material for MkDocs"
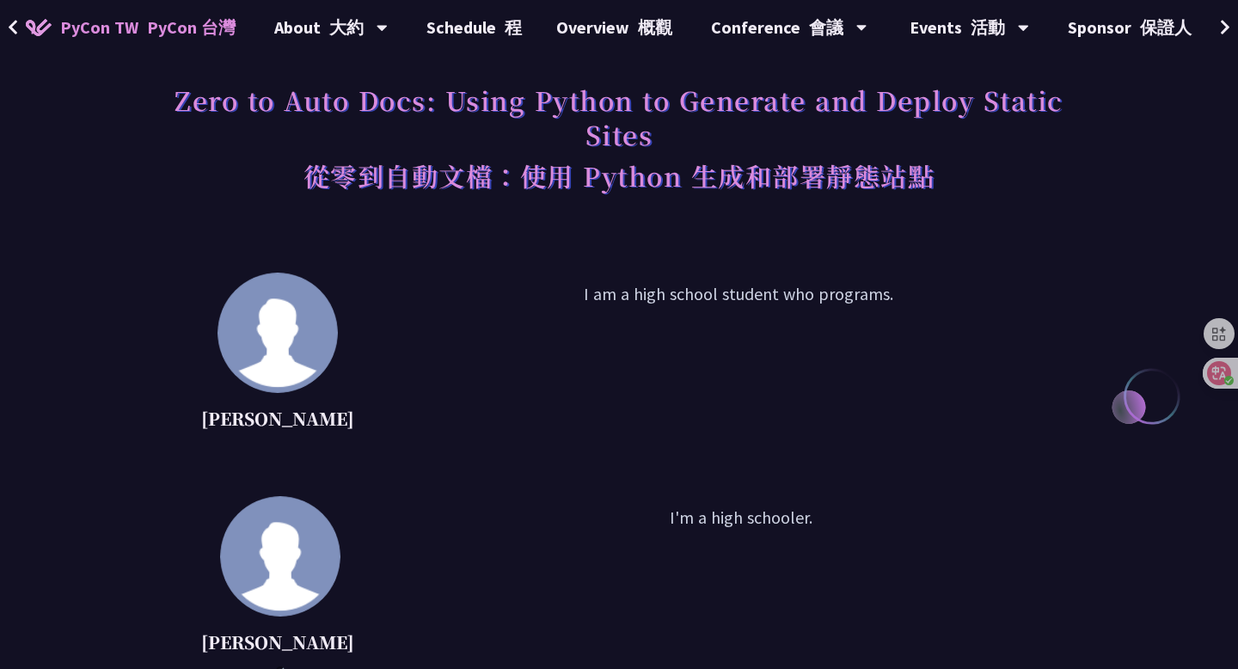
scroll to position [0, 0]
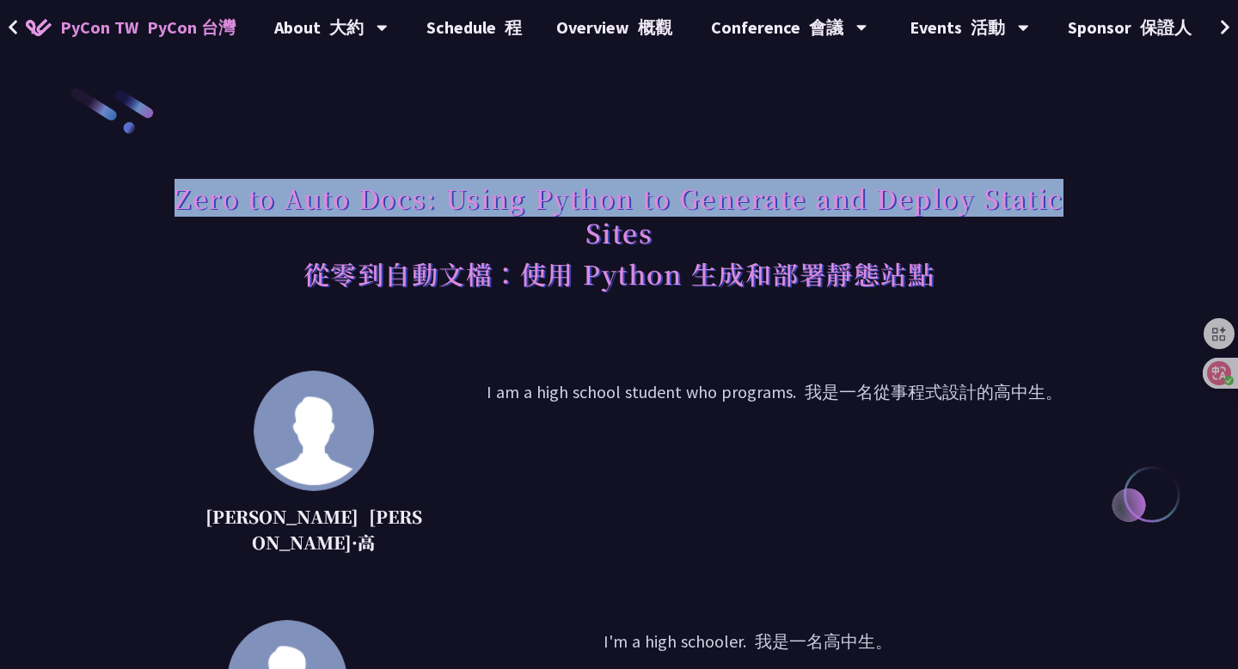
drag, startPoint x: 175, startPoint y: 202, endPoint x: 1061, endPoint y: 197, distance: 886.7
click at [1061, 197] on h1 "Zero to Auto Docs: Using Python to Generate and Deploy Static Sites 從零到自動文檔：使用 …" at bounding box center [619, 239] width 922 height 134
copy h1 "Zero to Auto Docs: Using Python to Generate and Deploy Static"
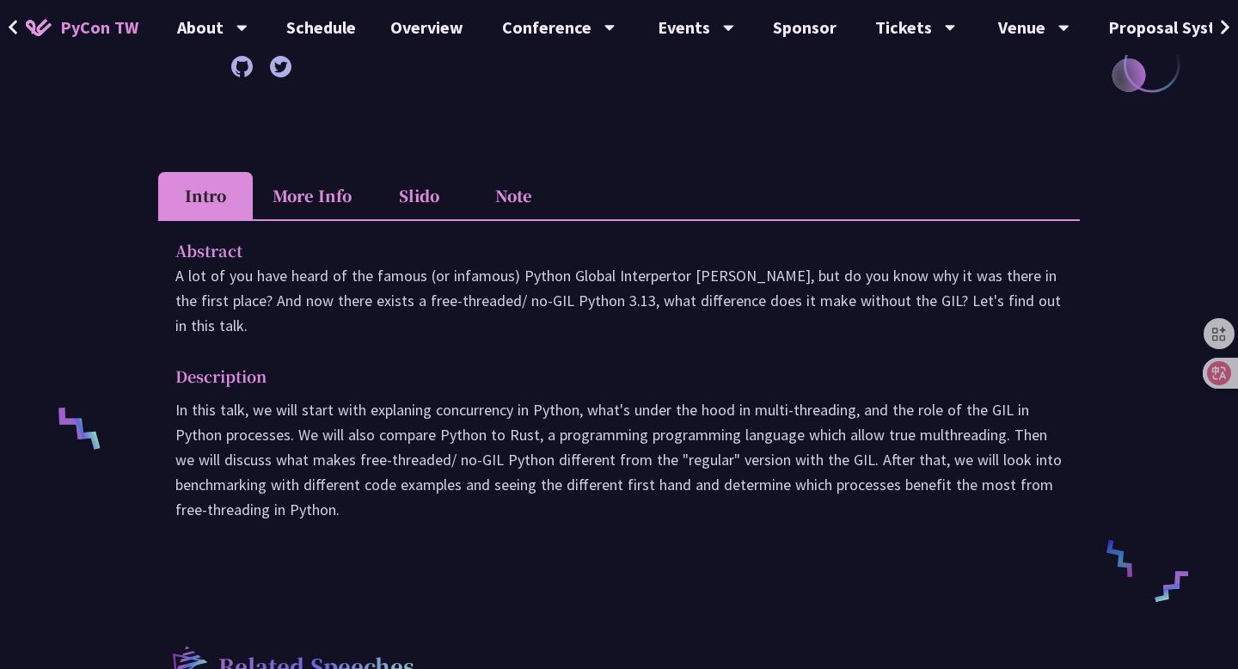
scroll to position [549, 0]
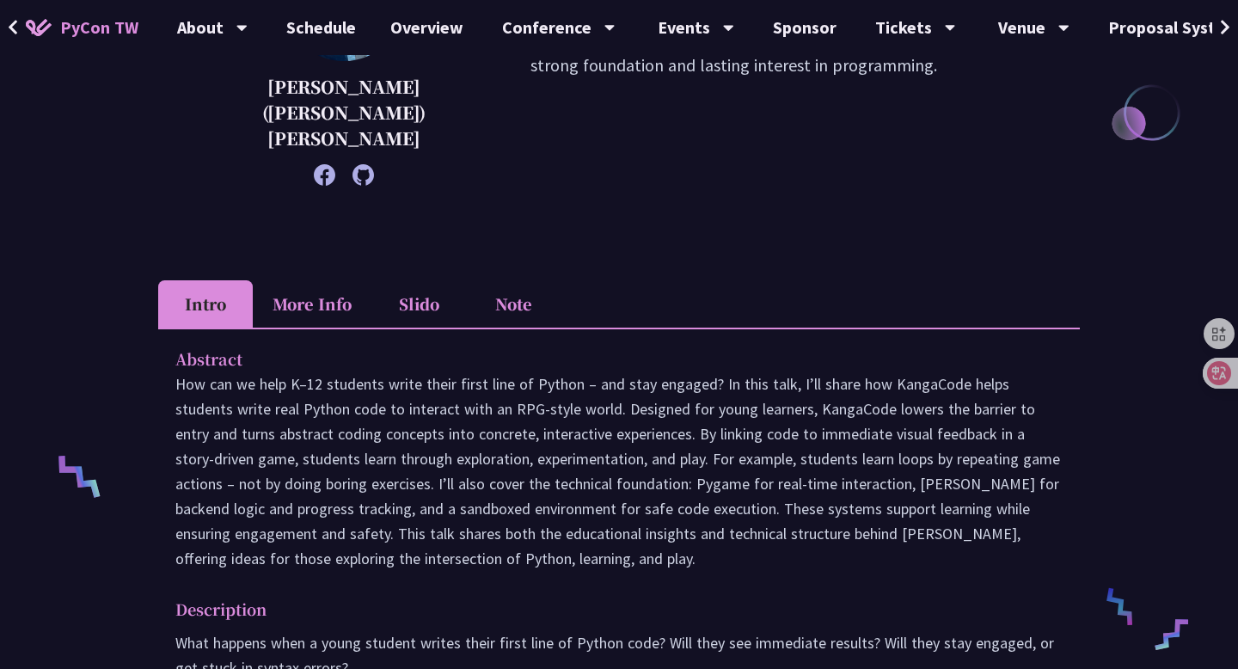
scroll to position [413, 0]
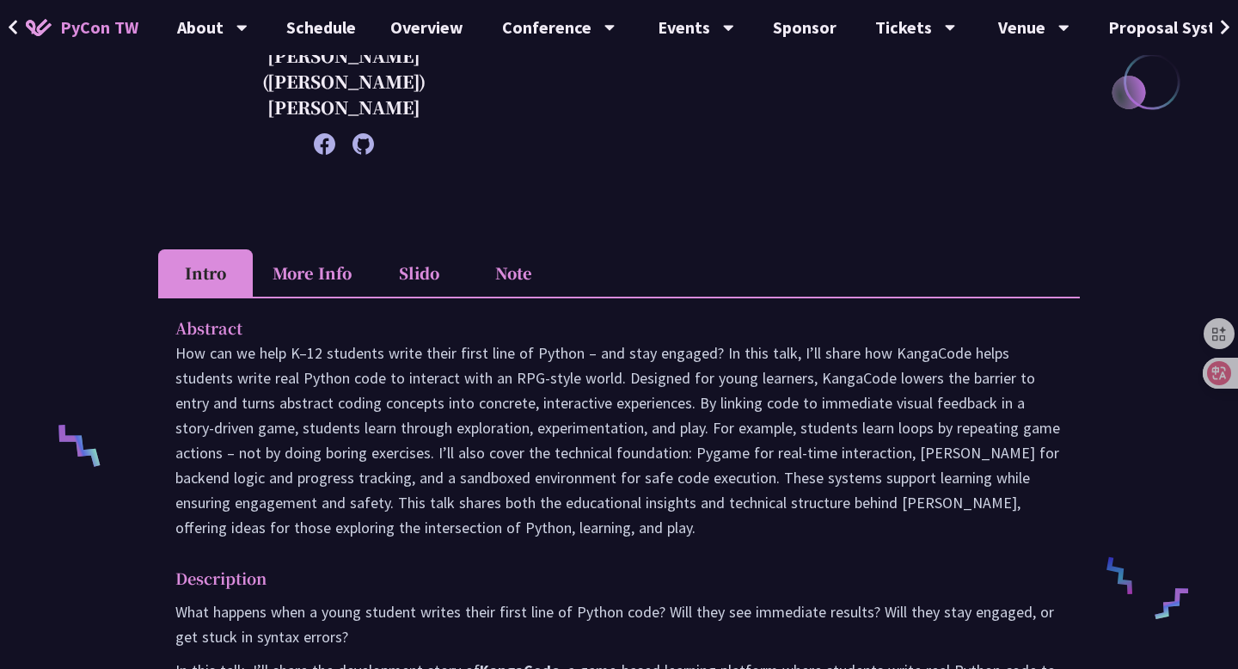
click at [913, 341] on p at bounding box center [619, 441] width 888 height 200
copy p "KangaCode"
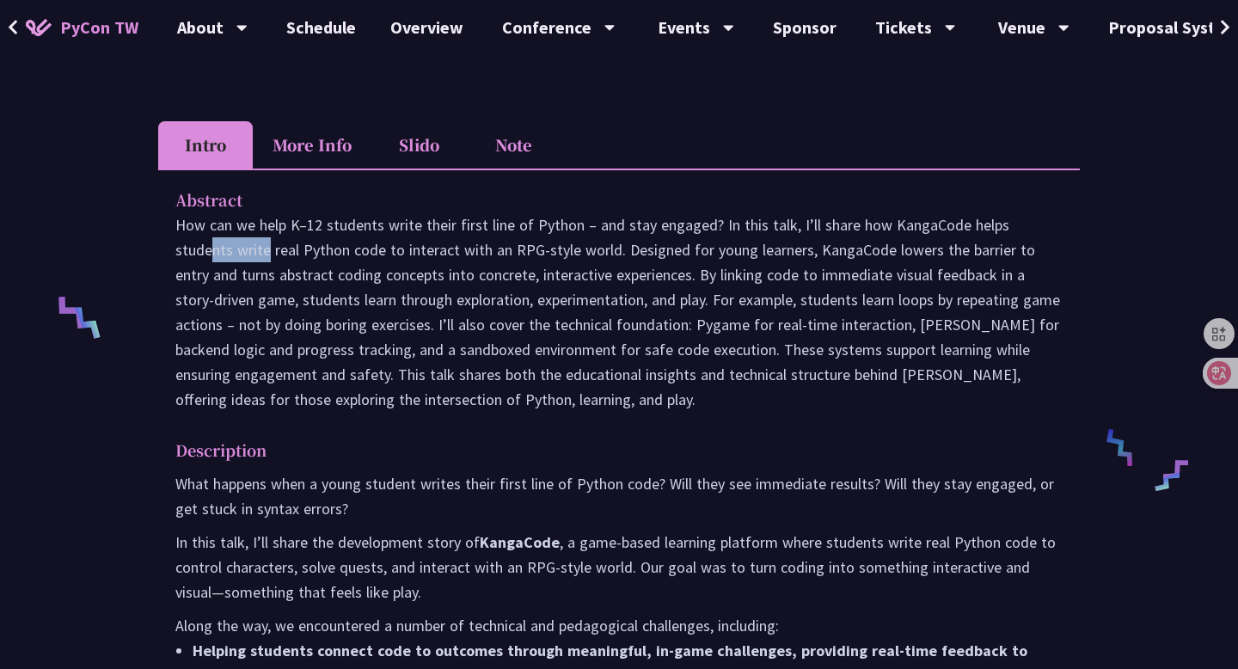
scroll to position [545, 0]
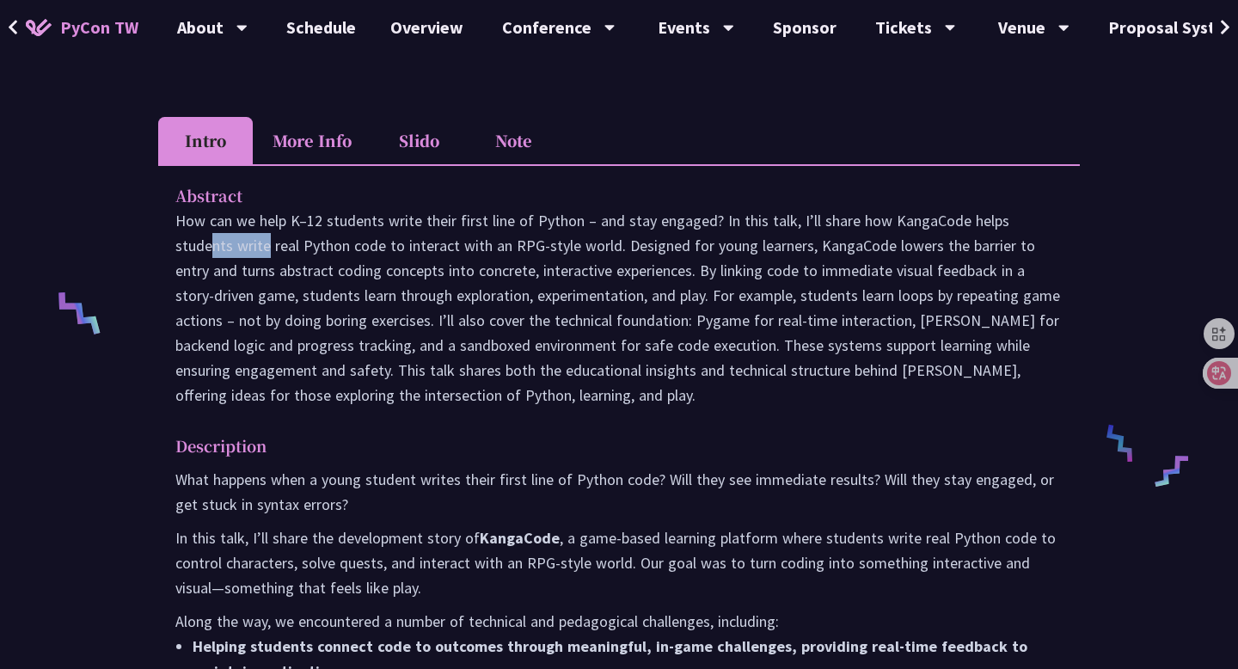
click at [752, 475] on p "What happens when a young student writes their first line of Python code? Will …" at bounding box center [619, 492] width 888 height 50
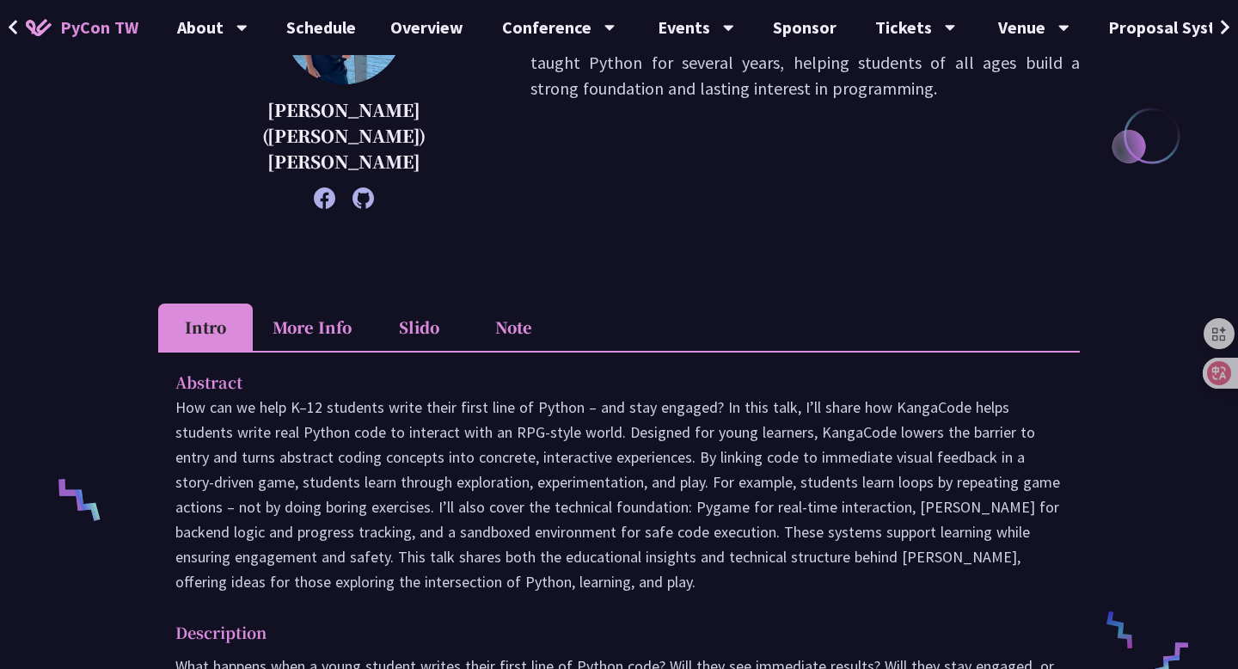
scroll to position [0, 0]
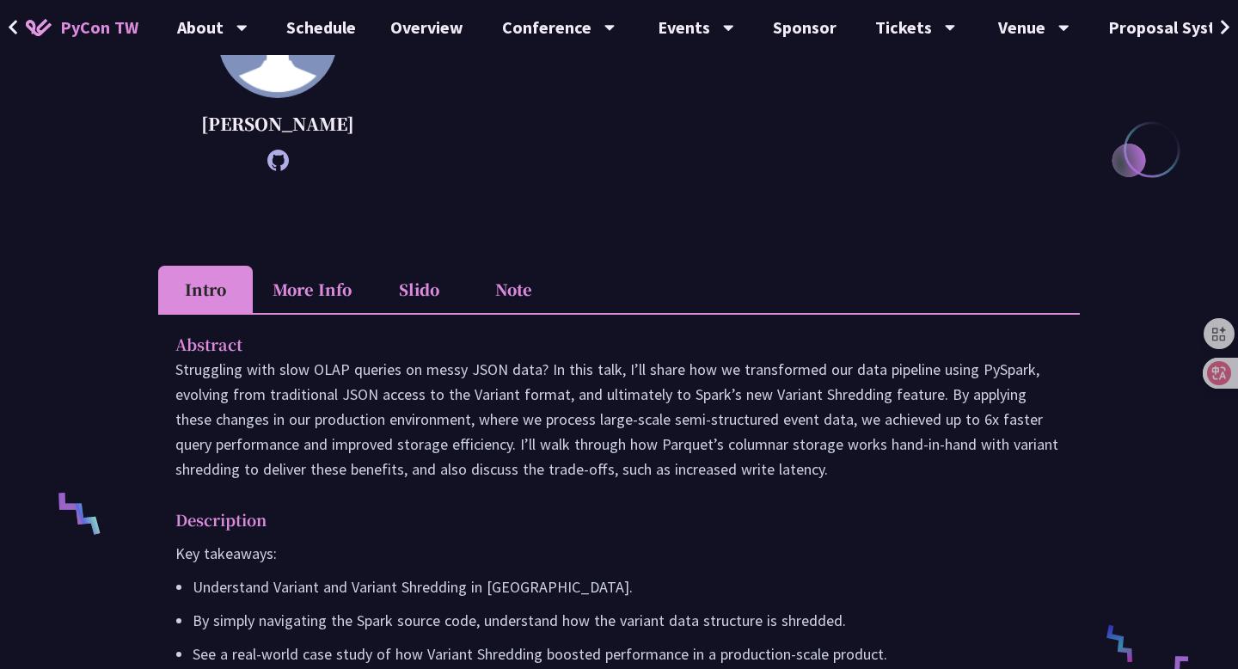
scroll to position [119, 0]
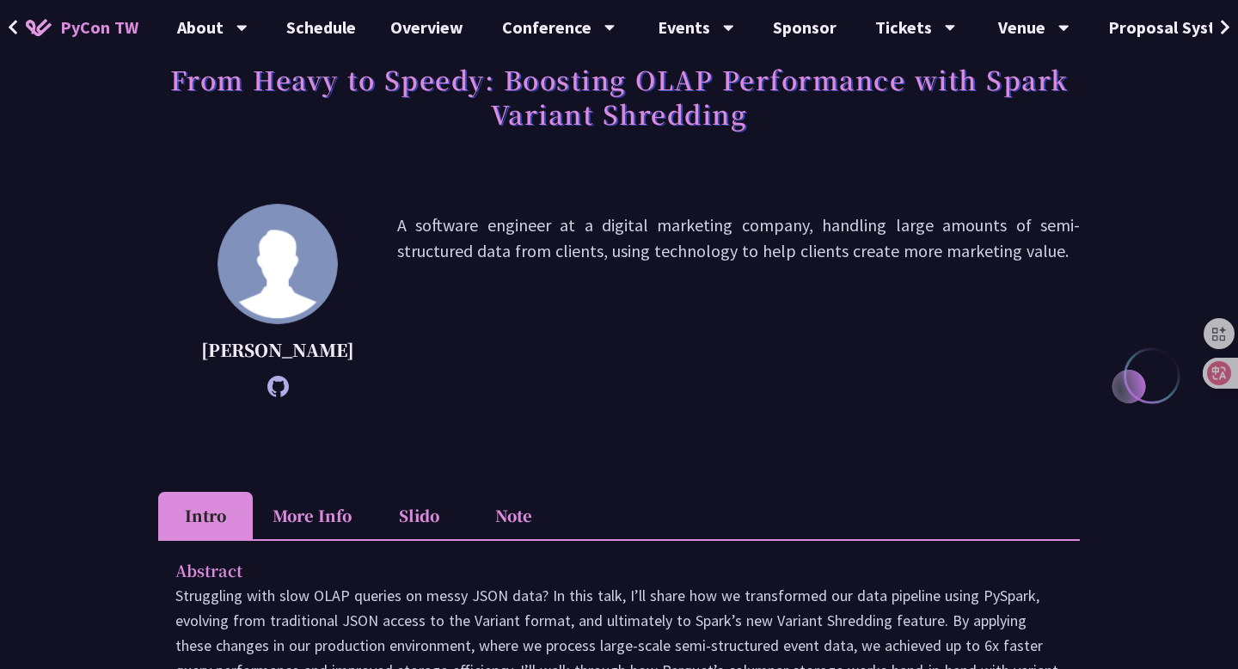
click at [480, 201] on div "From Heavy to Speedy: Boosting OLAP Performance with Spark Variant Shredding [P…" at bounding box center [619, 540] width 922 height 1147
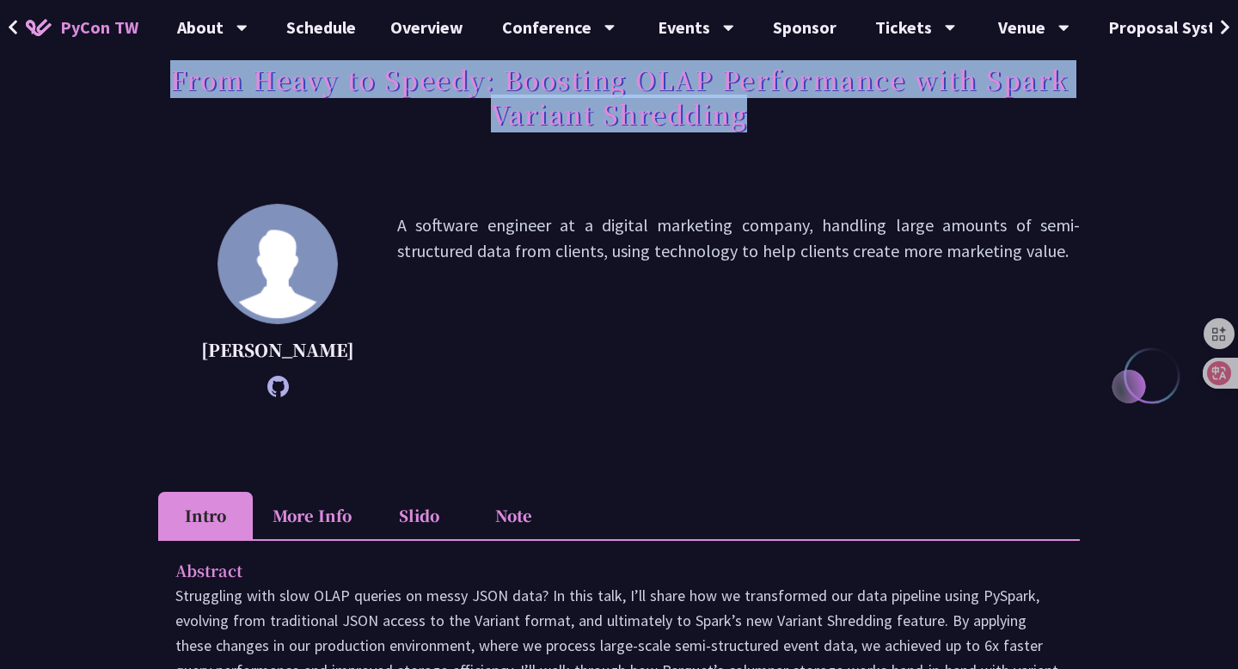
drag, startPoint x: 172, startPoint y: 82, endPoint x: 773, endPoint y: 121, distance: 602.4
click at [773, 121] on h1 "From Heavy to Speedy: Boosting OLAP Performance with Spark Variant Shredding" at bounding box center [619, 96] width 922 height 86
copy h1 "From Heavy to Speedy: Boosting OLAP Performance with Spark Variant Shredding"
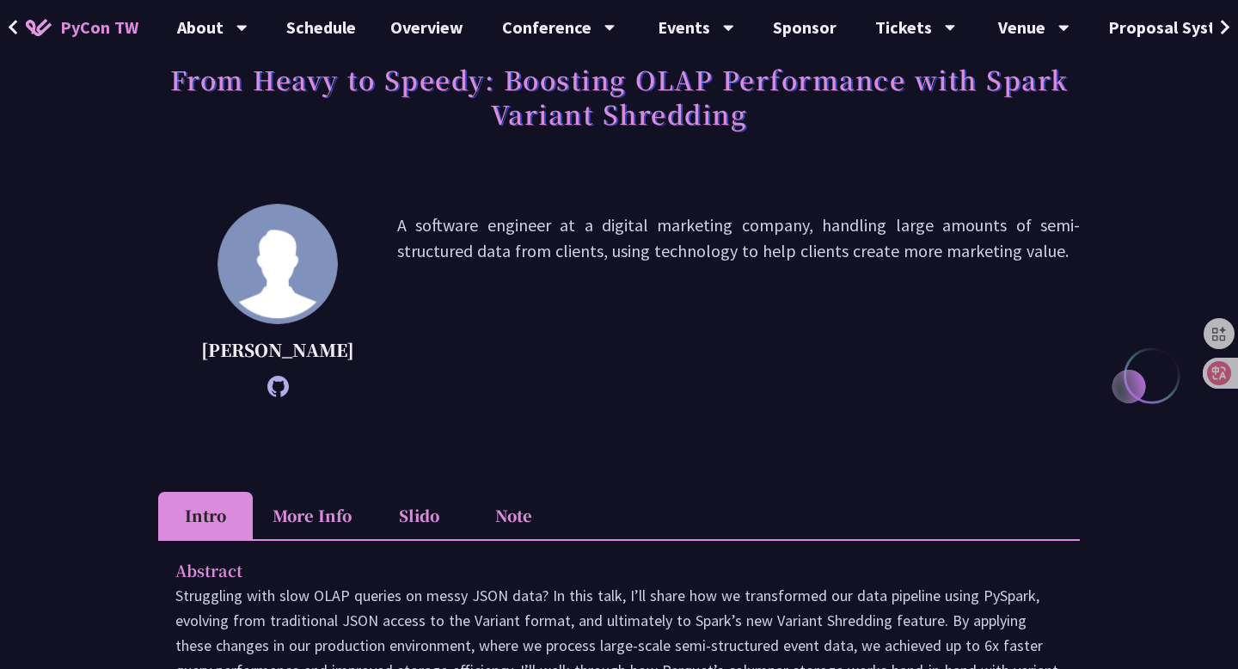
click at [464, 187] on div "From Heavy to Speedy: Boosting OLAP Performance with Spark Variant Shredding [P…" at bounding box center [619, 540] width 922 height 1147
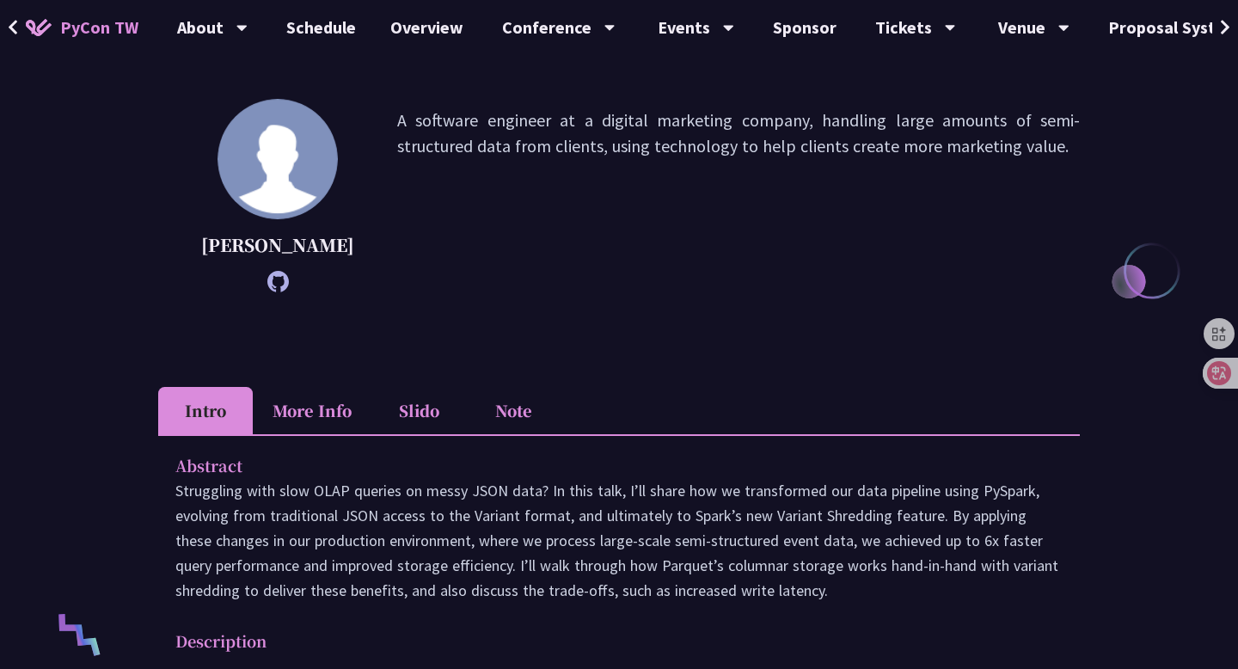
scroll to position [464, 0]
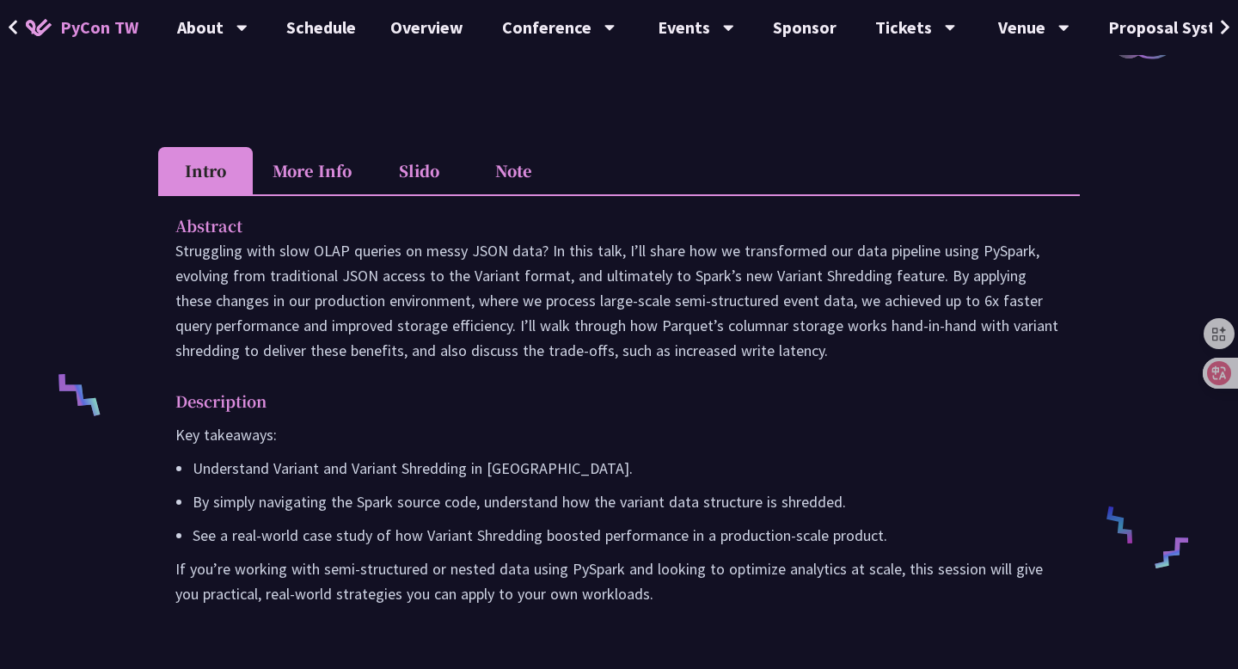
drag, startPoint x: 176, startPoint y: 252, endPoint x: 657, endPoint y: 625, distance: 608.6
click at [657, 625] on div "Abstract Struggling with slow OLAP queries on messy JSON data? In this talk, I’…" at bounding box center [619, 421] width 922 height 455
copy div "Loremips Dolorsitam cons adip ELIT seddoei te incid UTLA etdo? Ma aliq enim, A’…"
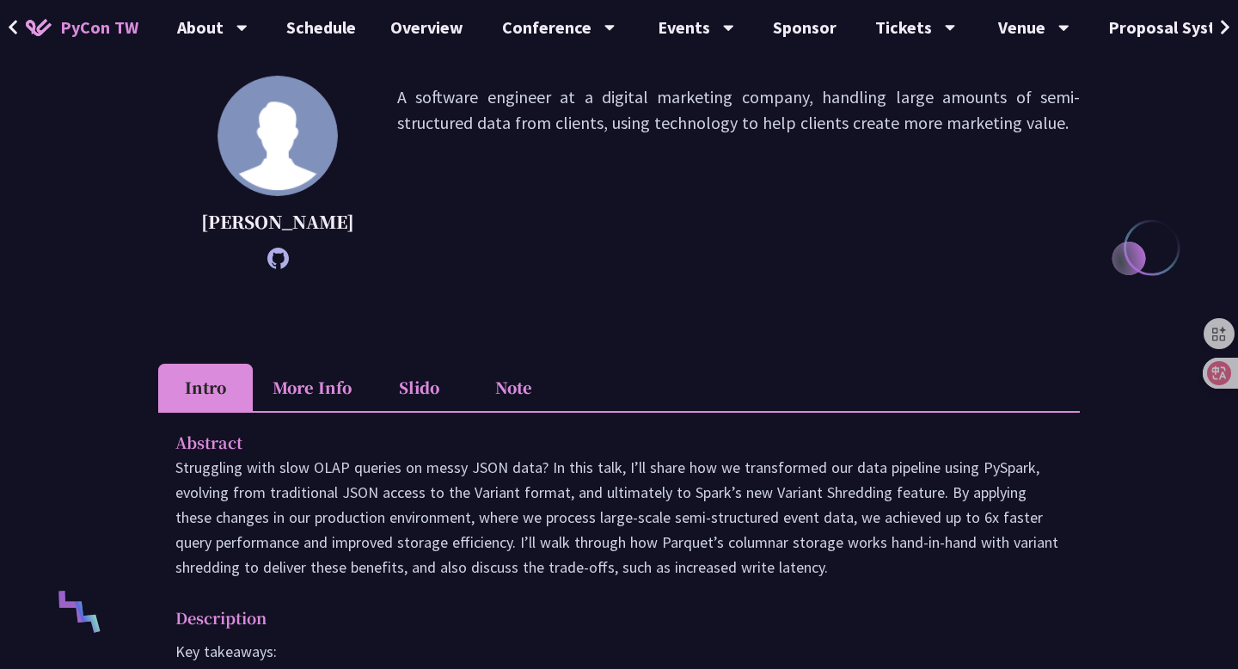
scroll to position [0, 0]
